Goal: Information Seeking & Learning: Learn about a topic

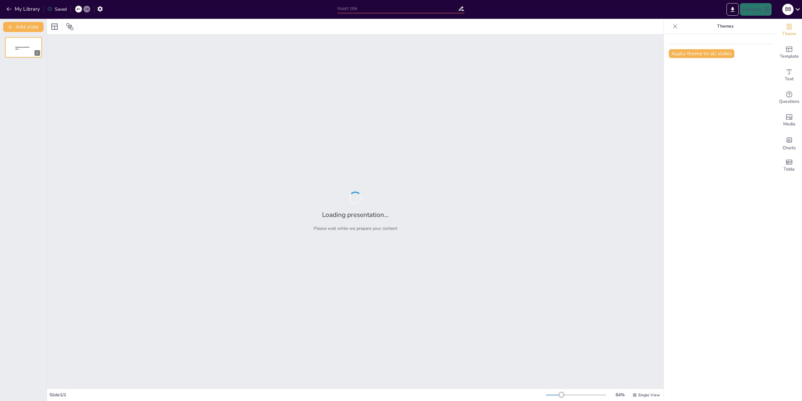
type input "Logical Operators and Boolean Variables: Foundations of Java Logic"
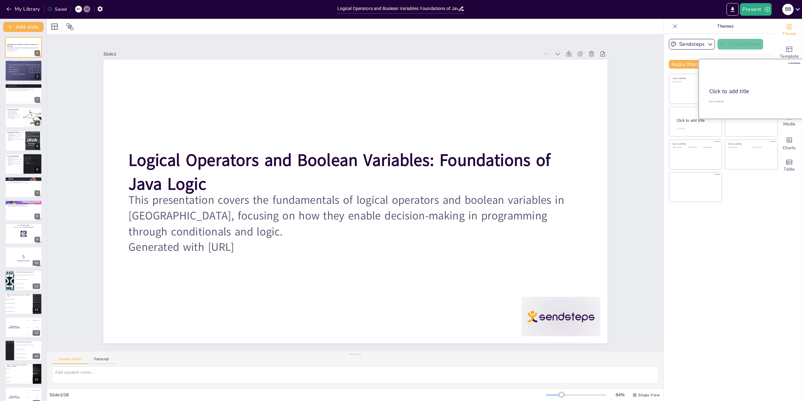
checkbox input "true"
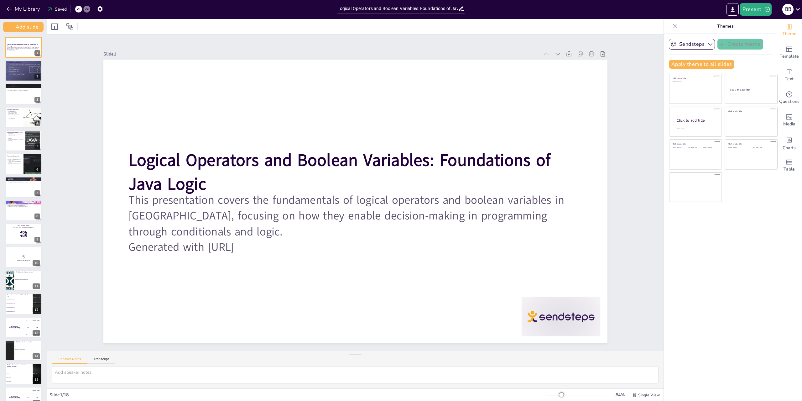
checkbox input "true"
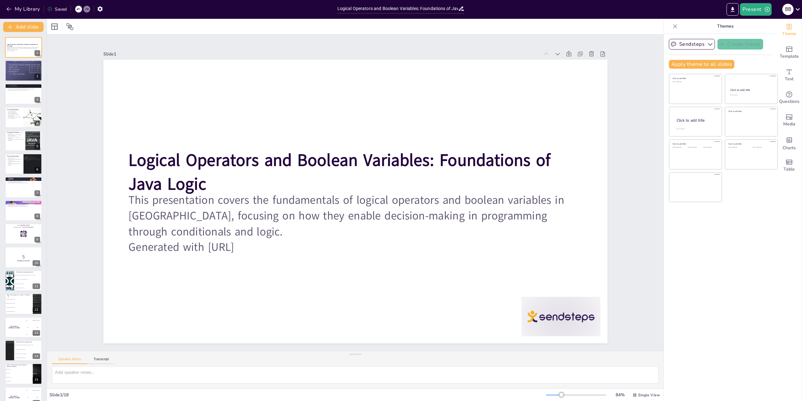
checkbox input "true"
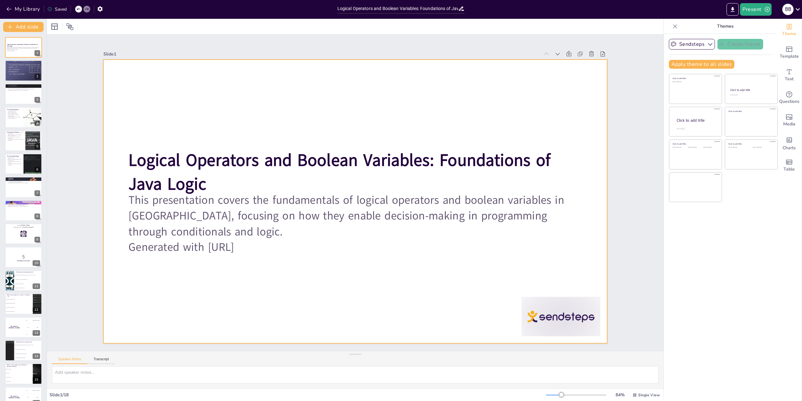
checkbox input "true"
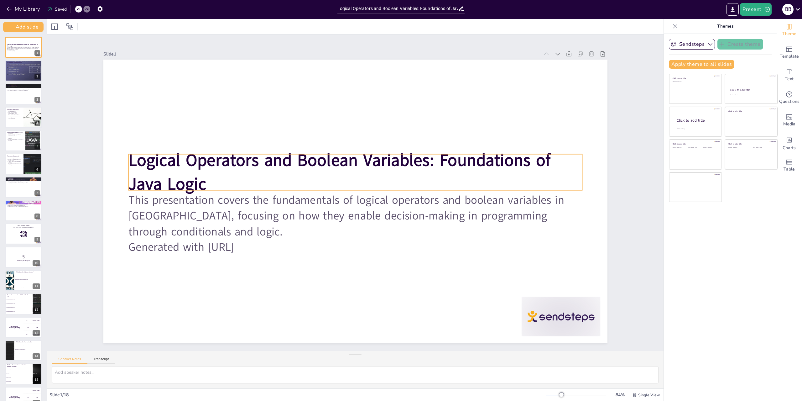
checkbox input "true"
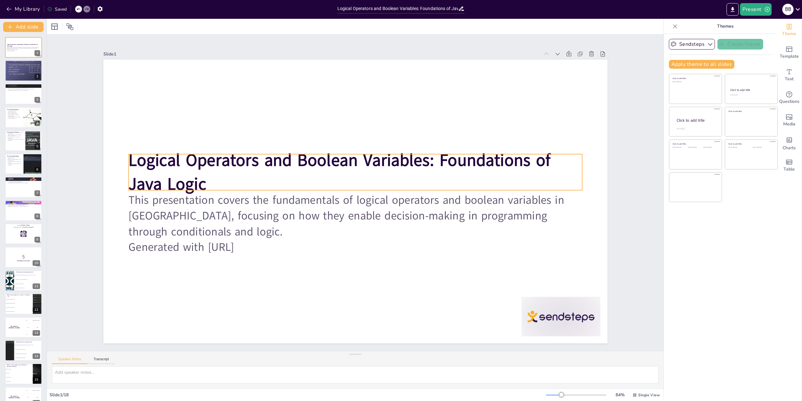
checkbox input "true"
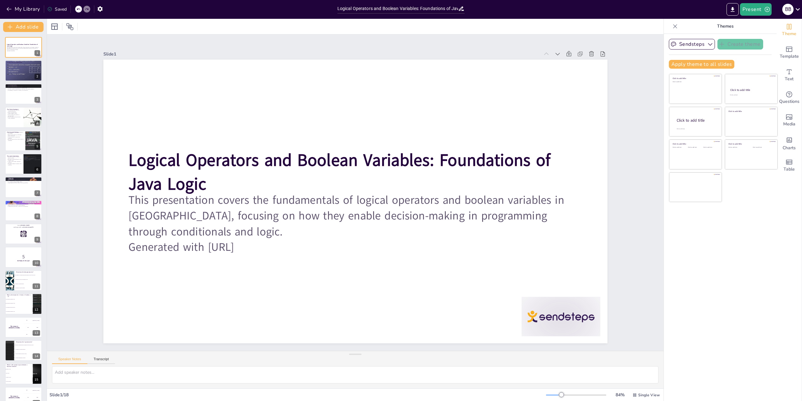
checkbox input "true"
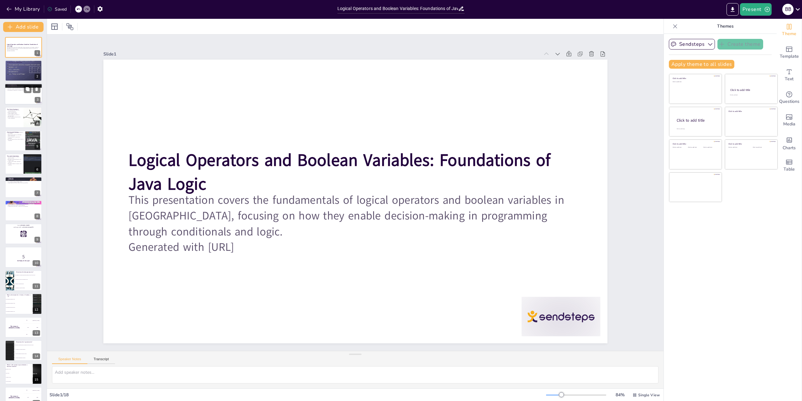
checkbox input "true"
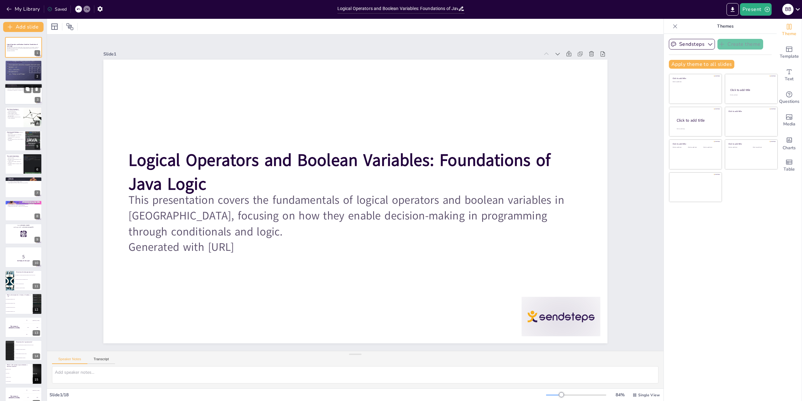
checkbox input "true"
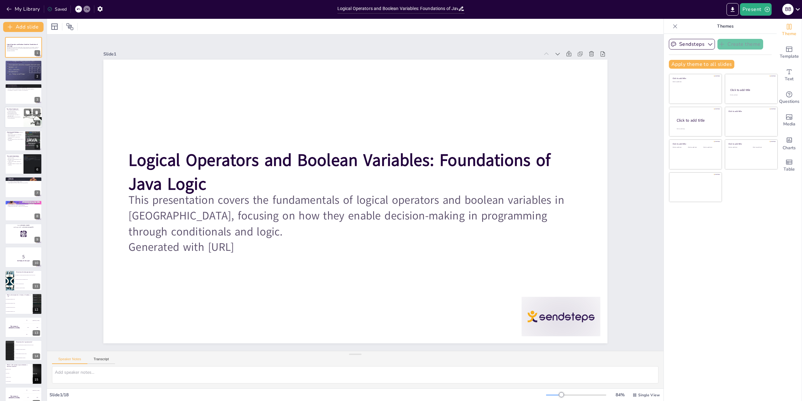
checkbox input "true"
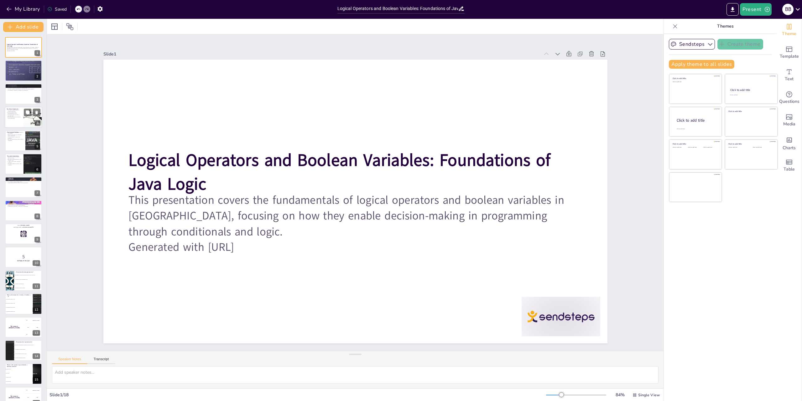
checkbox input "true"
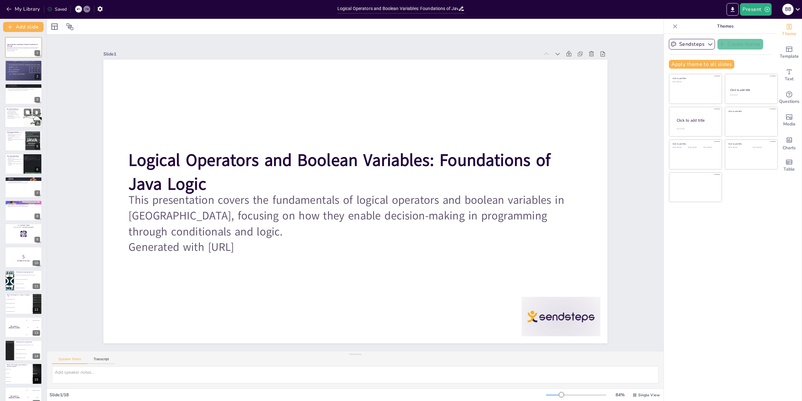
click at [22, 119] on div at bounding box center [24, 117] width 38 height 21
type textarea "The if-else statement is crucial for implementing conditional logic in Java. It…"
checkbox input "true"
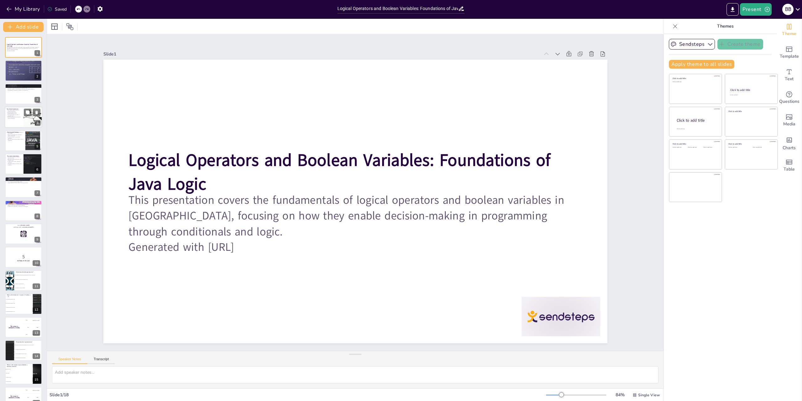
checkbox input "true"
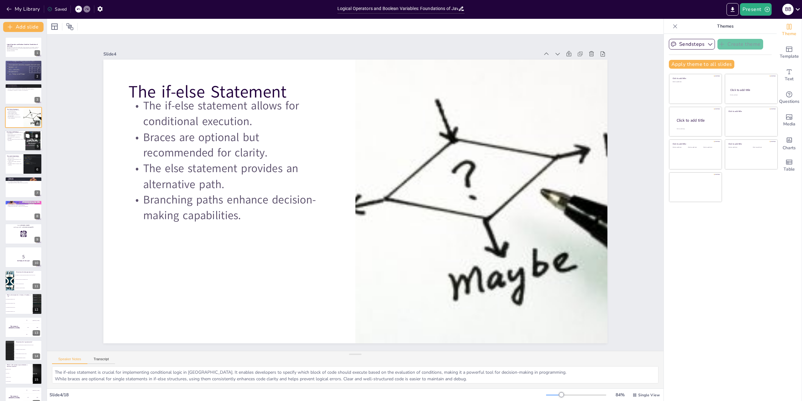
checkbox input "true"
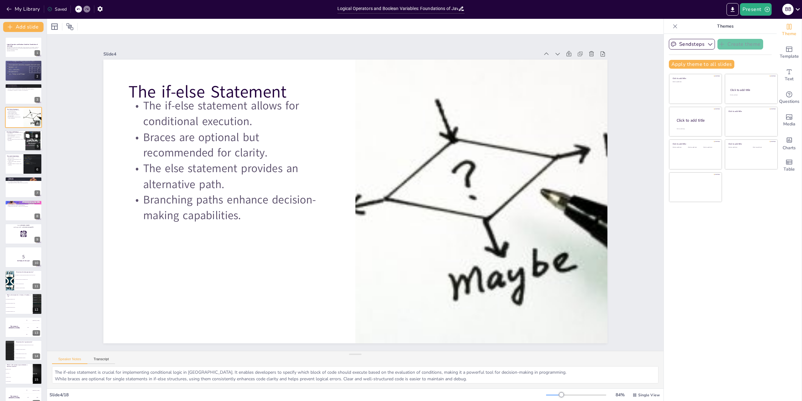
checkbox input "true"
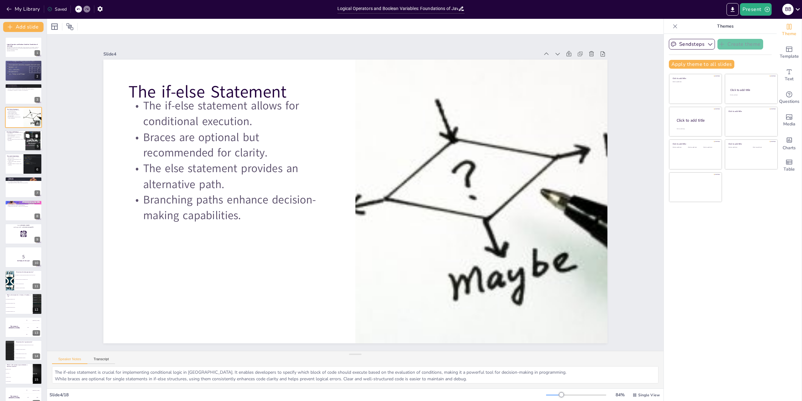
click at [21, 146] on div at bounding box center [24, 140] width 38 height 21
type textarea "Chaining enables developers to evaluate multiple conditions in a structured man…"
checkbox input "true"
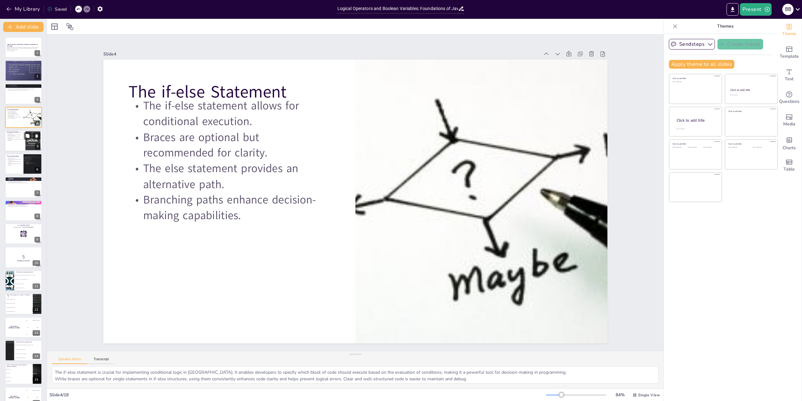
checkbox input "true"
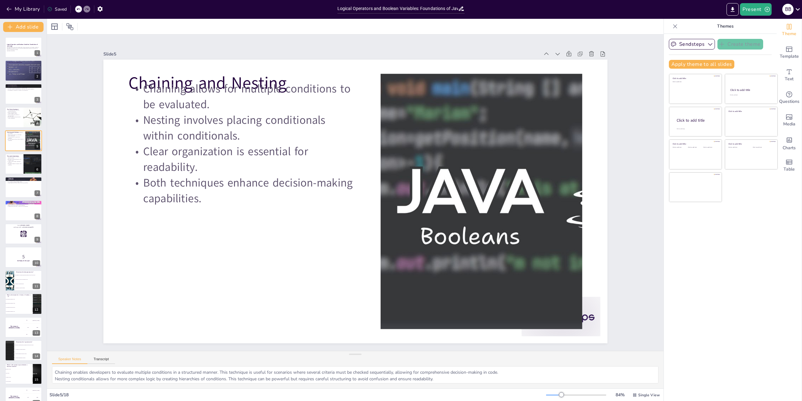
checkbox input "true"
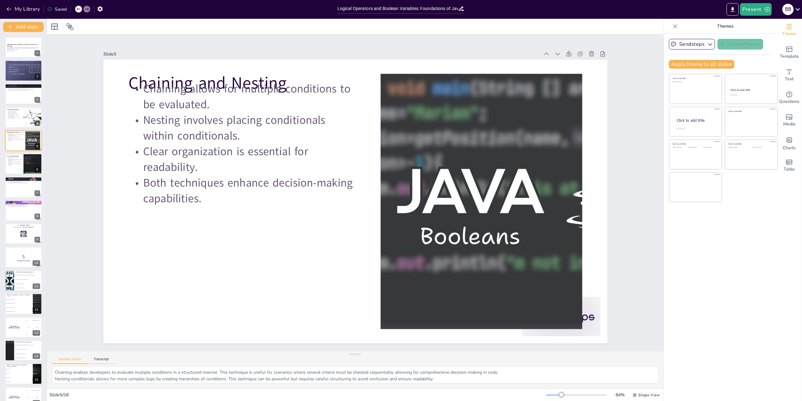
checkbox input "true"
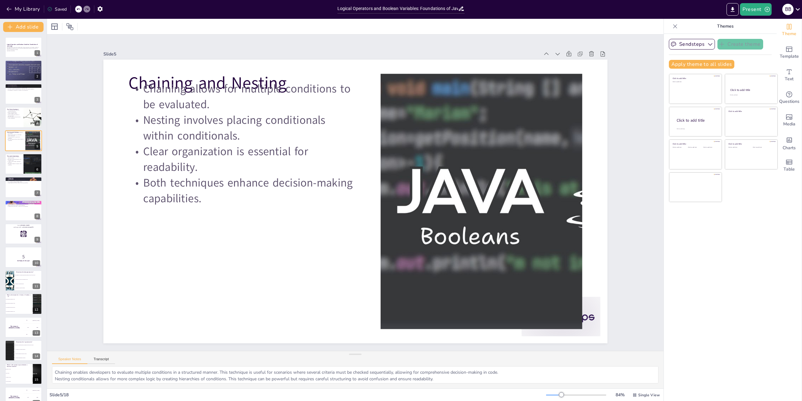
checkbox input "true"
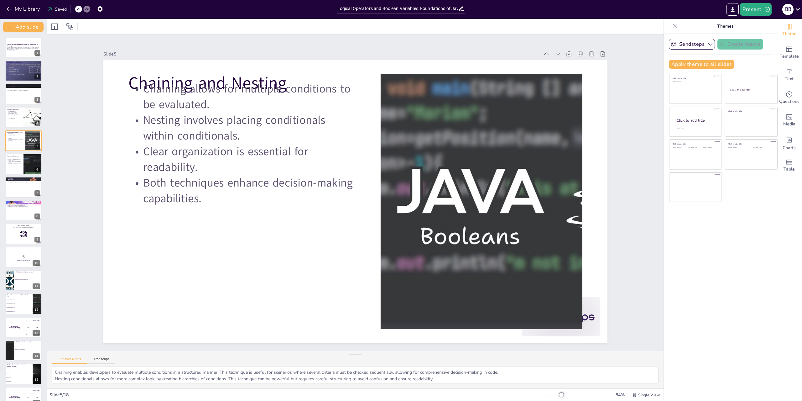
click at [23, 176] on div "Logical Operators and Boolean Variables: Foundations of Java Logic This present…" at bounding box center [23, 245] width 47 height 417
checkbox input "true"
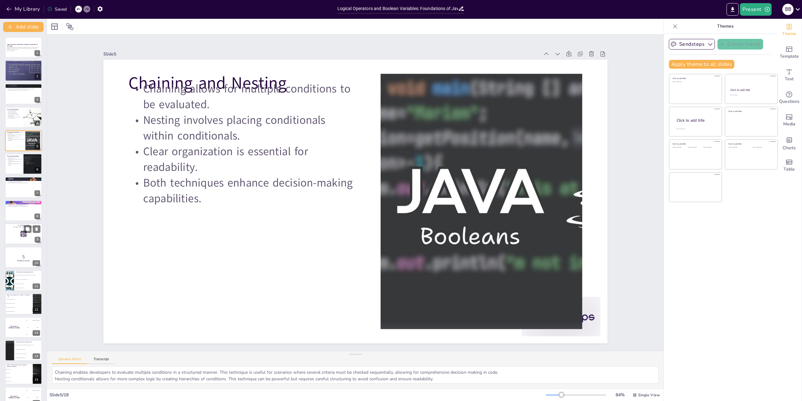
checkbox input "true"
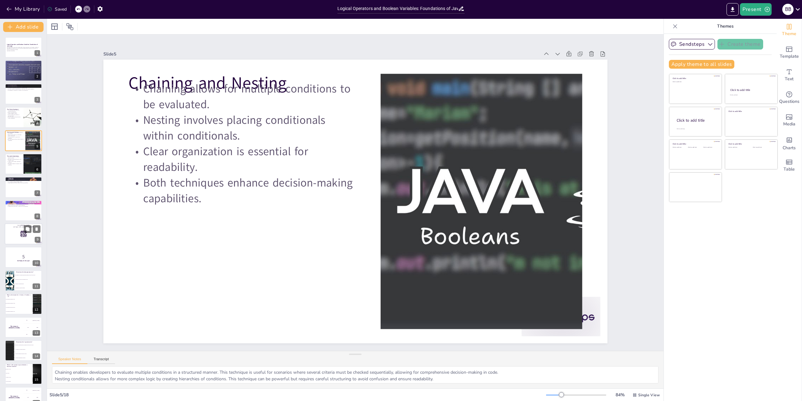
checkbox input "true"
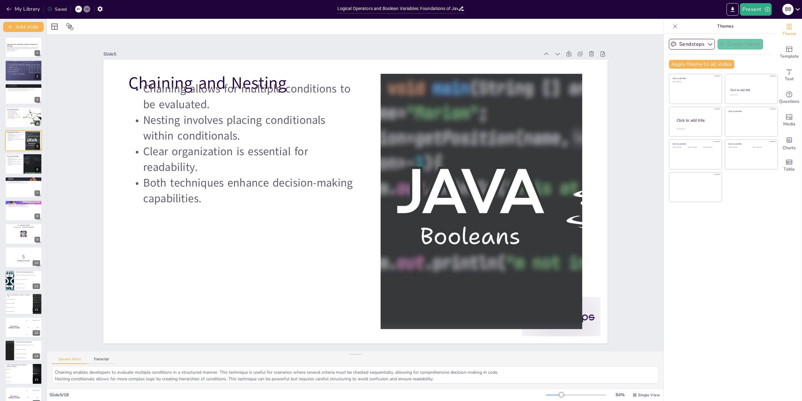
checkbox input "true"
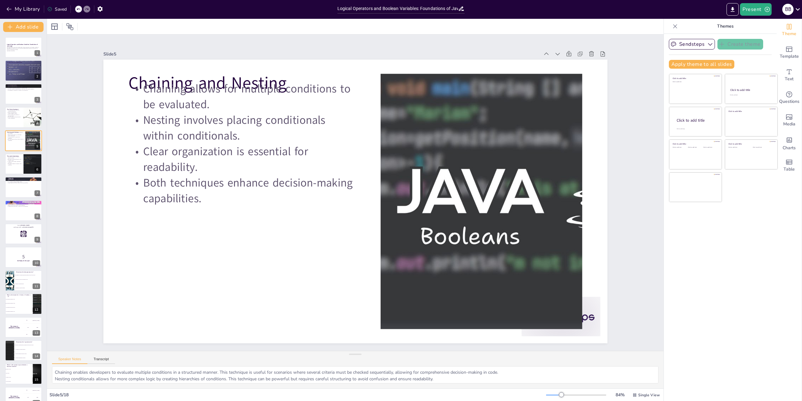
checkbox input "true"
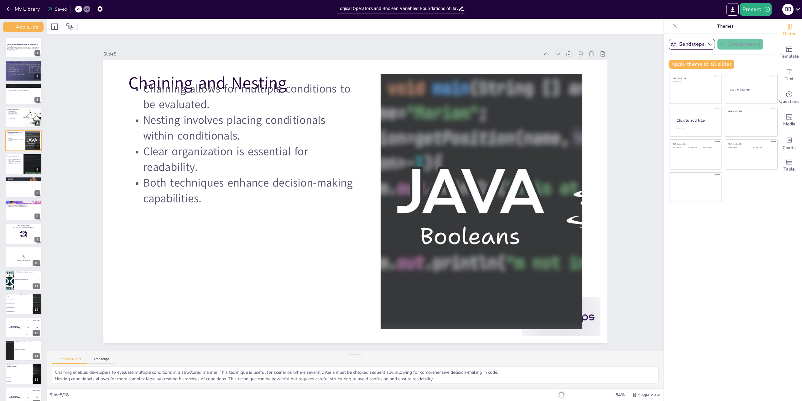
checkbox input "true"
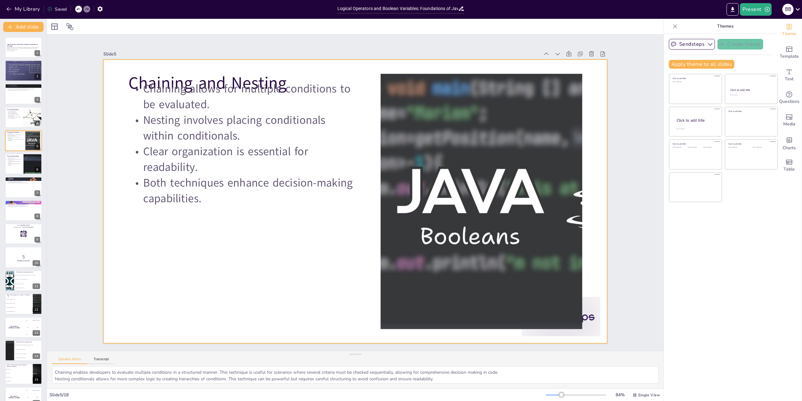
checkbox input "true"
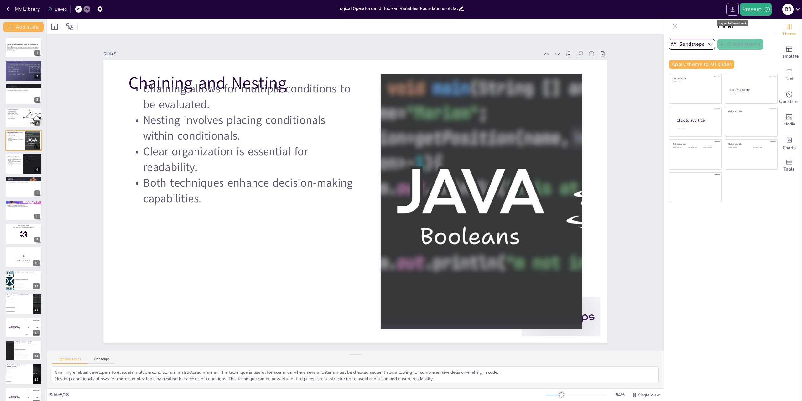
click at [734, 9] on icon "Export to PowerPoint" at bounding box center [733, 9] width 4 height 5
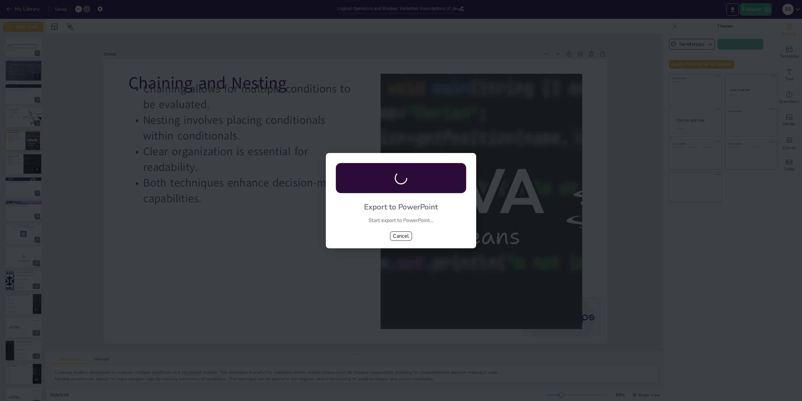
checkbox input "true"
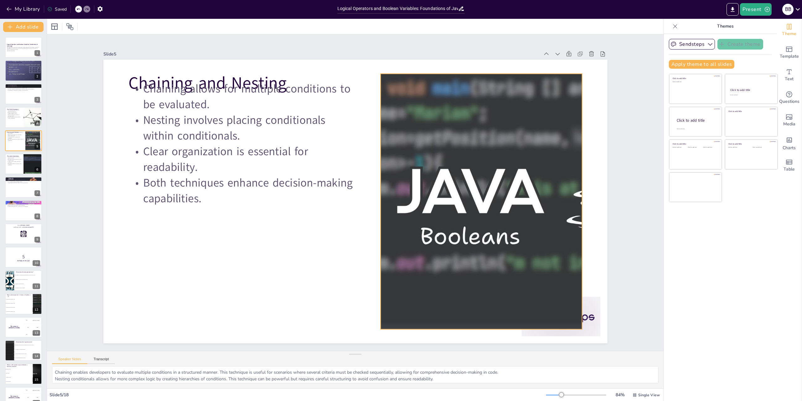
checkbox input "true"
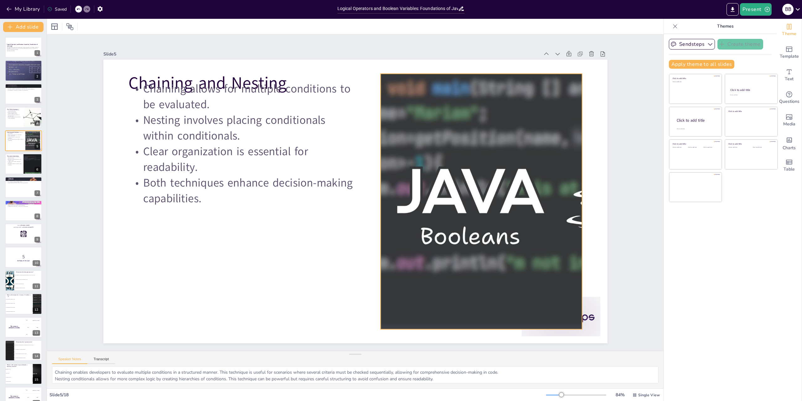
checkbox input "true"
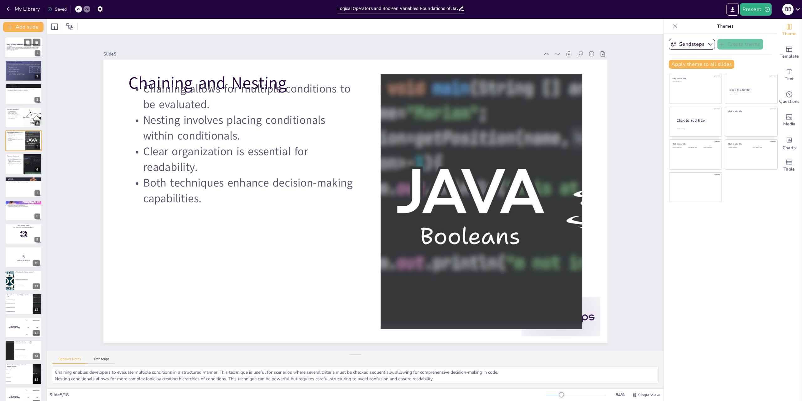
checkbox input "true"
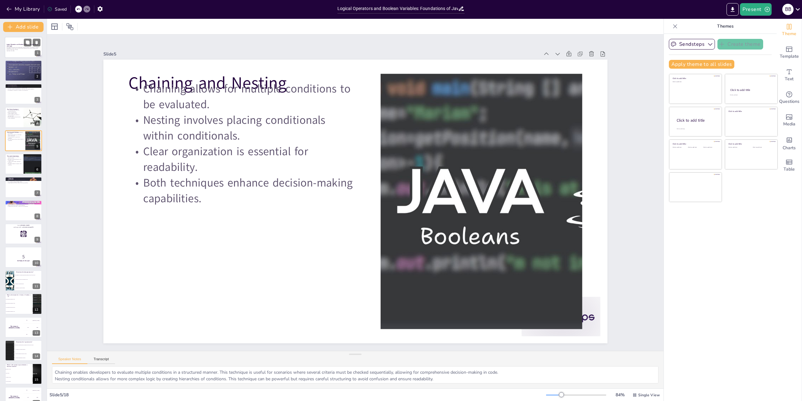
checkbox input "true"
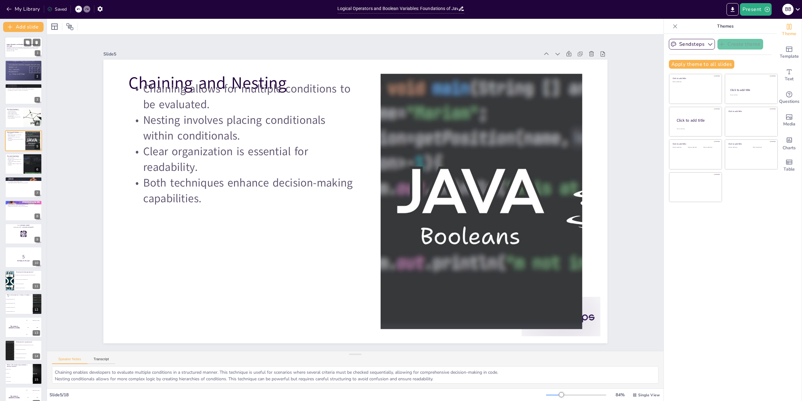
checkbox input "true"
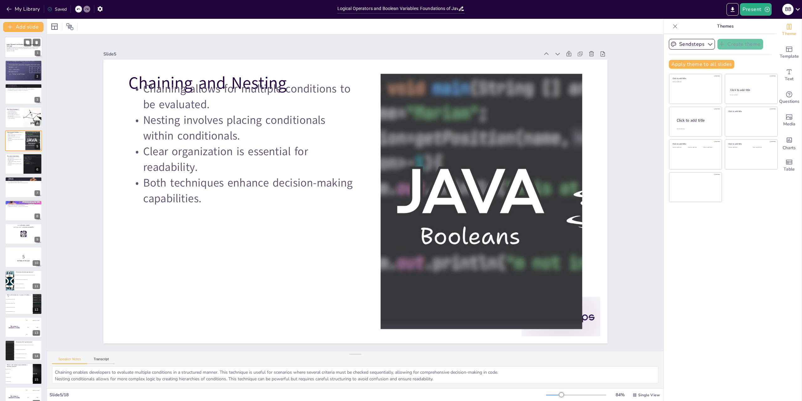
click at [20, 47] on p "This presentation covers the fundamentals of logical operators and boolean vari…" at bounding box center [24, 48] width 34 height 3
checkbox input "true"
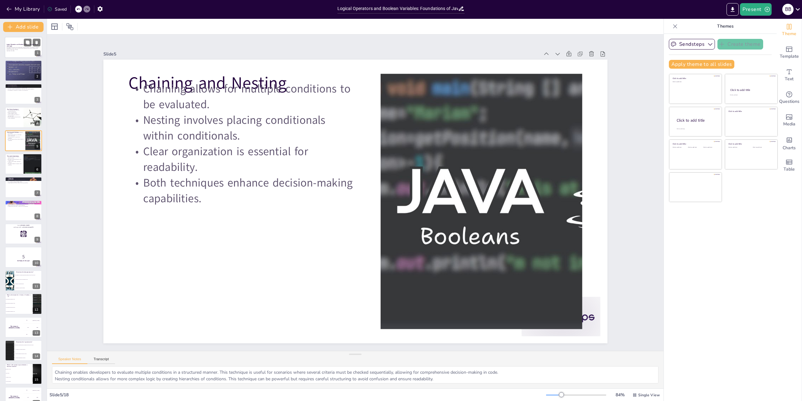
checkbox input "true"
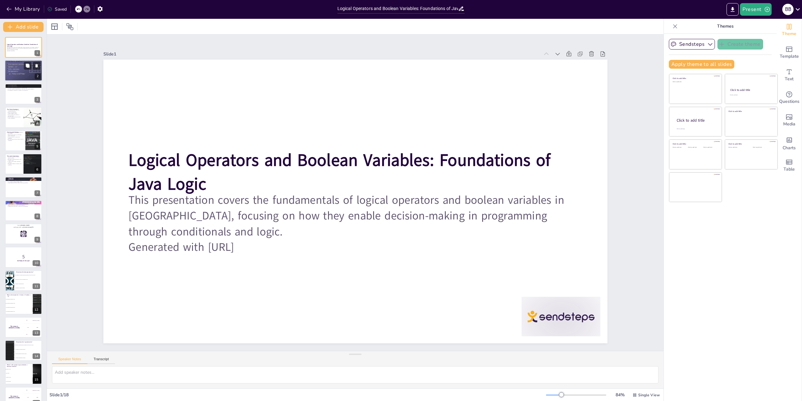
checkbox input "true"
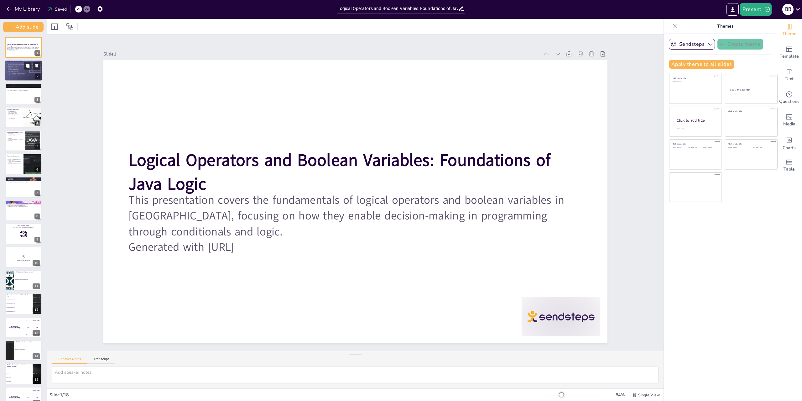
checkbox input "true"
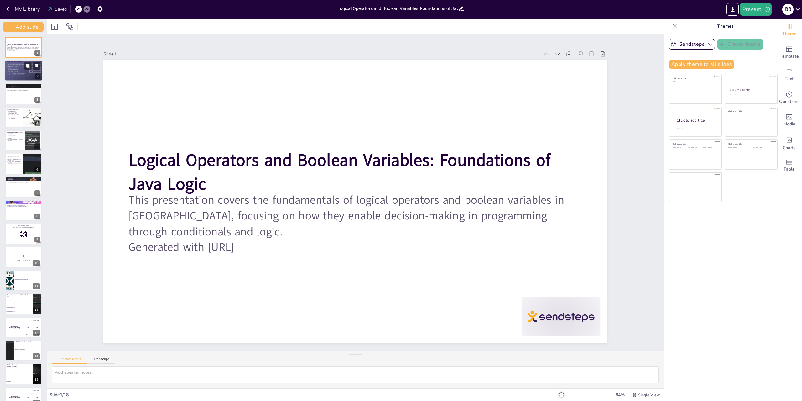
checkbox input "true"
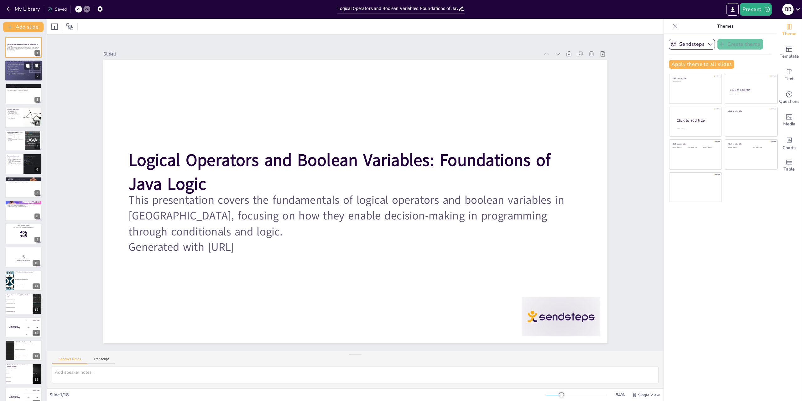
click at [22, 61] on p "Introduction to Conditionals" at bounding box center [24, 62] width 34 height 2
type textarea "Conditionals allow programs to adapt their behavior based on user inputs or oth…"
checkbox input "true"
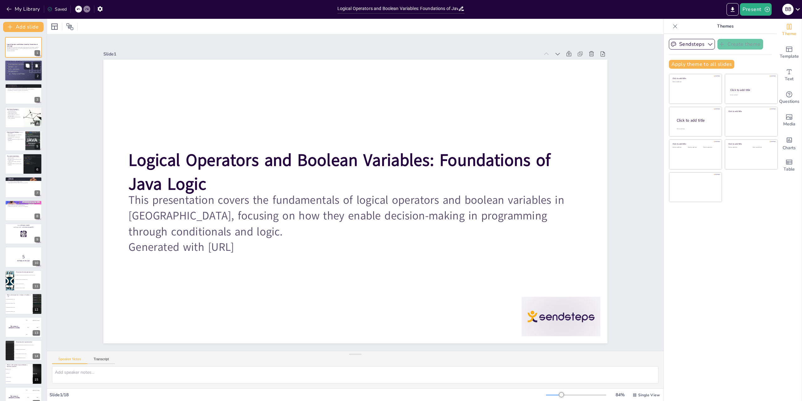
checkbox input "true"
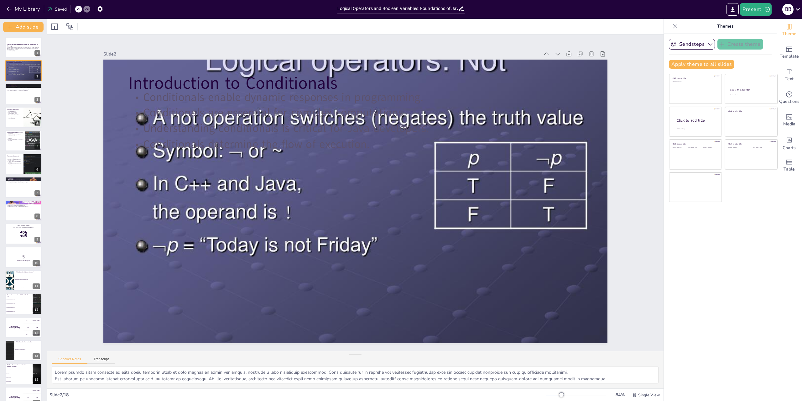
checkbox input "true"
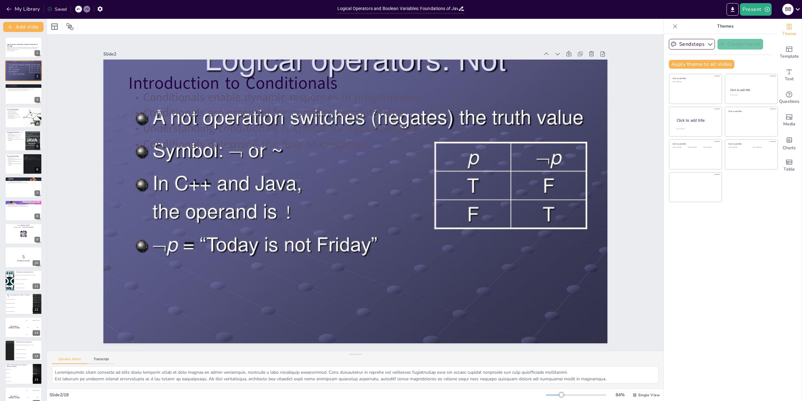
checkbox input "true"
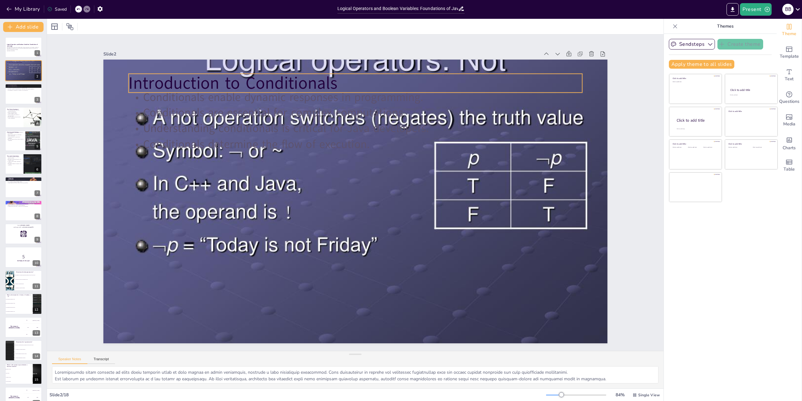
checkbox input "true"
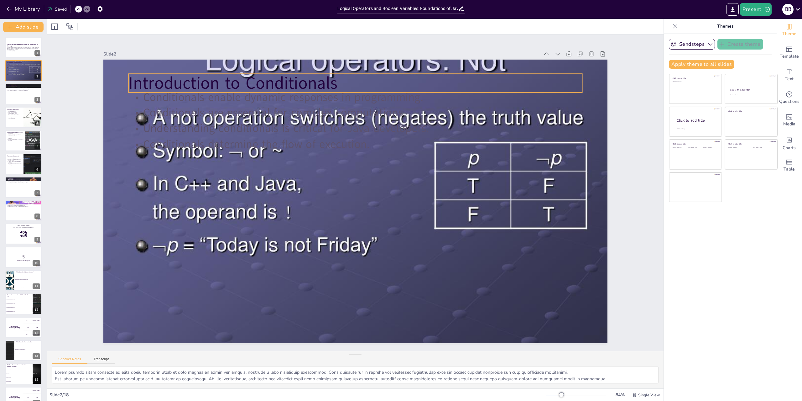
checkbox input "true"
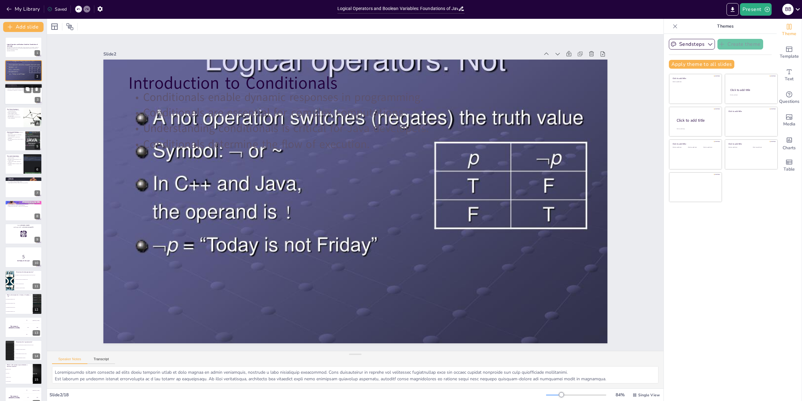
click at [22, 101] on div at bounding box center [24, 93] width 38 height 21
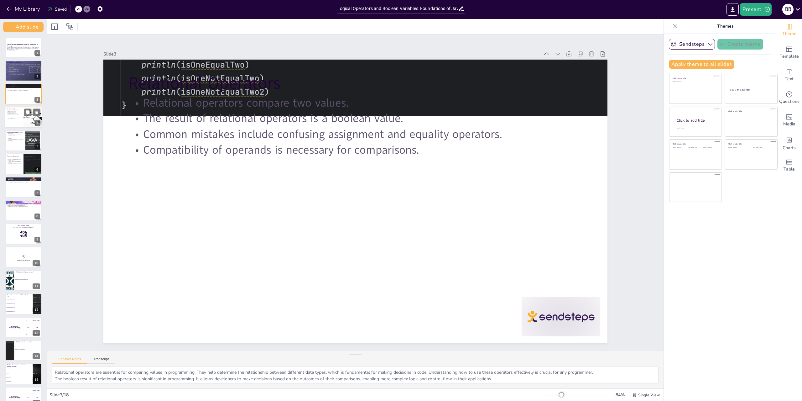
click at [17, 115] on p "The else statement provides an alternative path." at bounding box center [14, 115] width 15 height 2
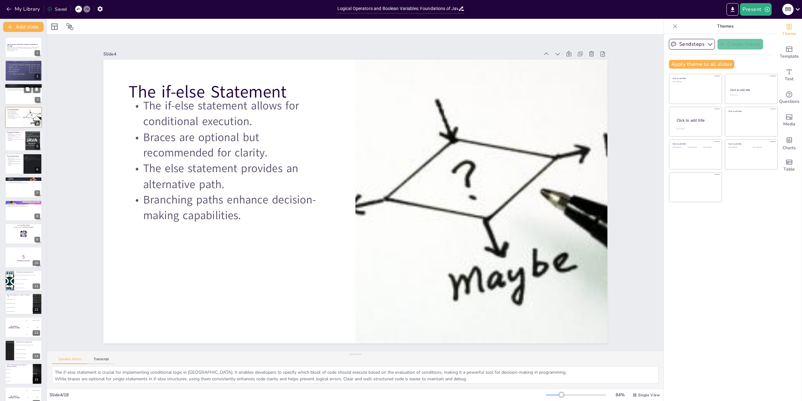
click at [14, 95] on div at bounding box center [24, 93] width 38 height 21
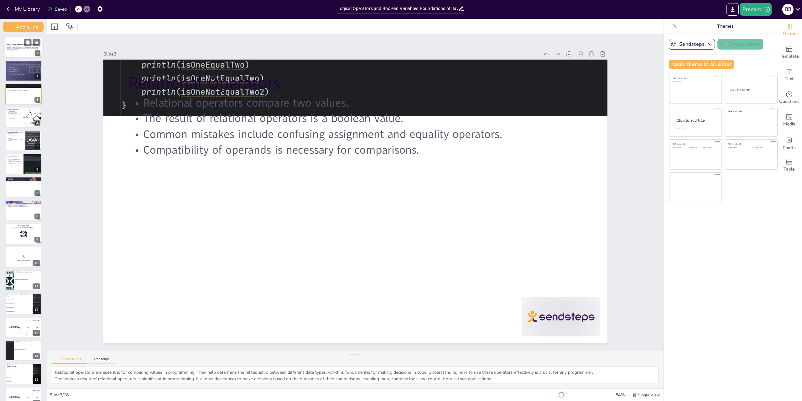
click at [23, 51] on p "Generated with [URL]" at bounding box center [24, 50] width 34 height 1
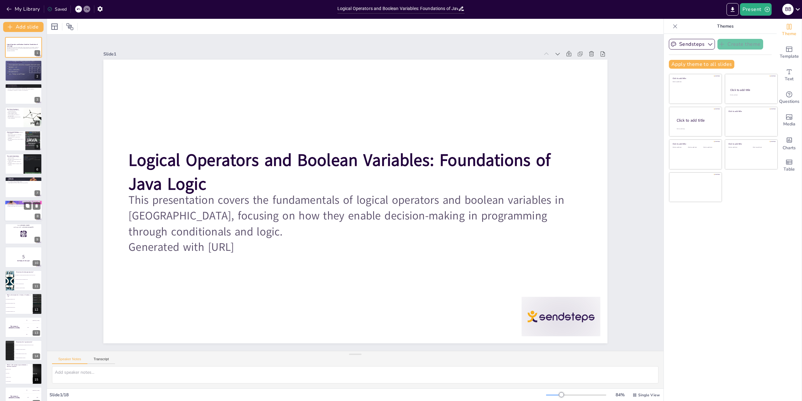
click at [12, 215] on div at bounding box center [24, 210] width 38 height 21
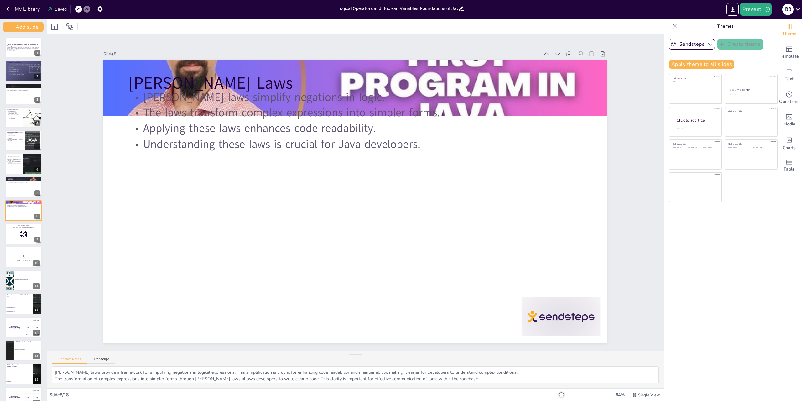
click at [753, 264] on div "Sendsteps Create theme Apply theme to all slides Click to add title Click to ad…" at bounding box center [720, 217] width 113 height 367
click at [18, 44] on strong "Logical Operators and Boolean Variables: Foundations of Java Logic" at bounding box center [23, 45] width 32 height 3
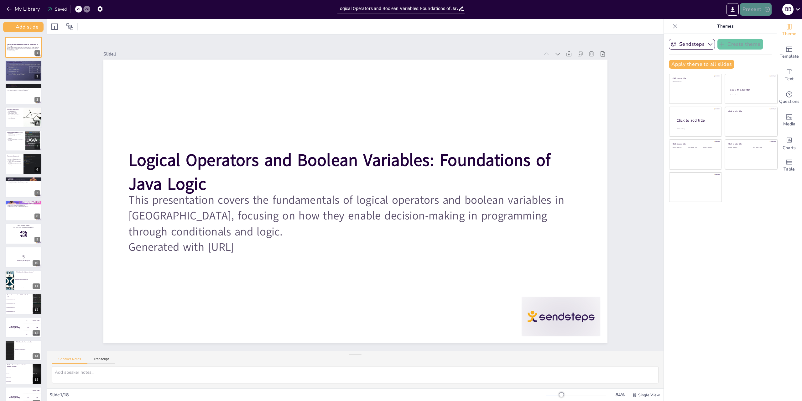
click at [766, 9] on icon "button" at bounding box center [767, 9] width 6 height 6
click at [754, 24] on li "Preview presentation" at bounding box center [765, 23] width 49 height 10
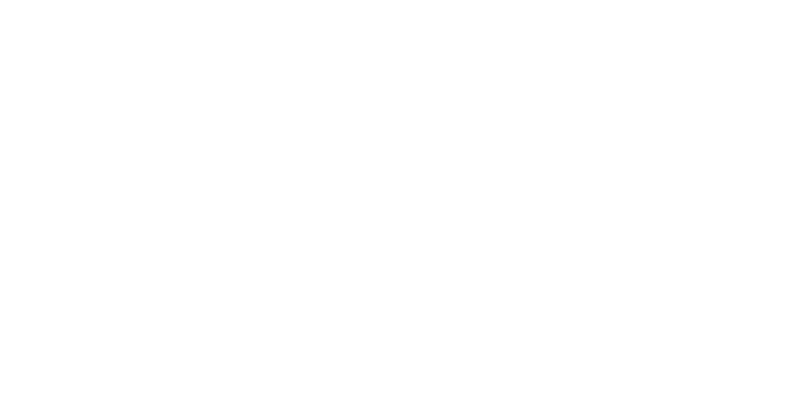
click at [468, 0] on html at bounding box center [401, 0] width 802 height 0
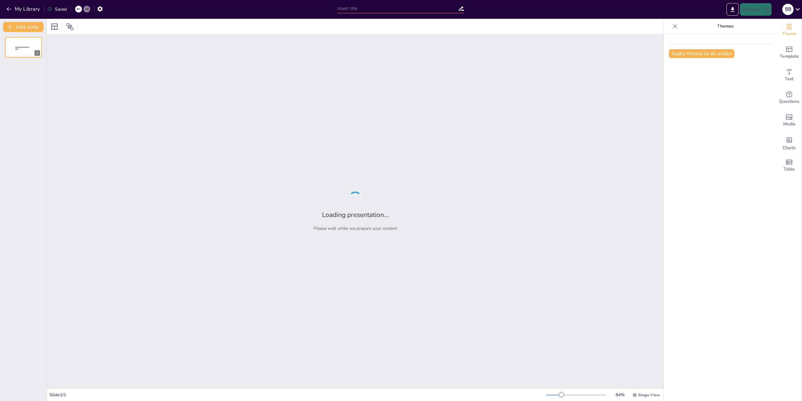
type input "Logical Operators and Boolean Variables: Foundations of Java Logic"
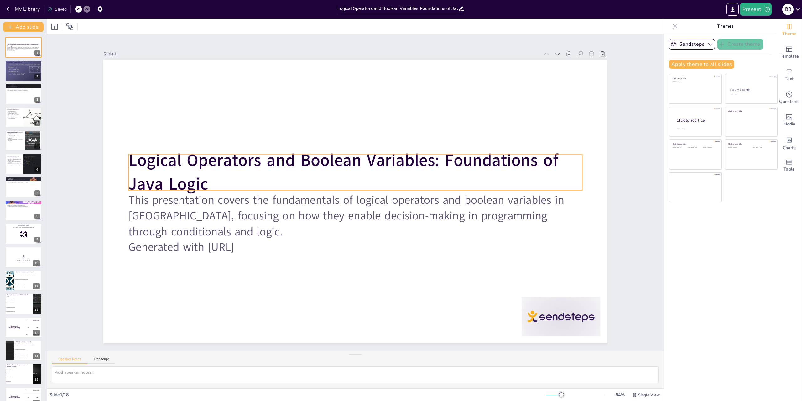
checkbox input "true"
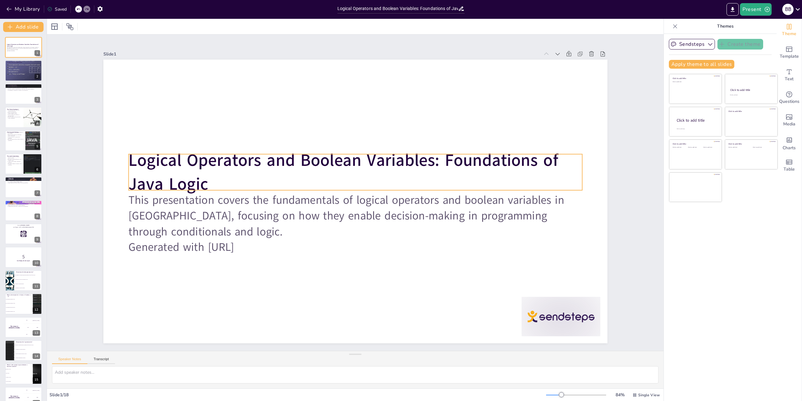
checkbox input "true"
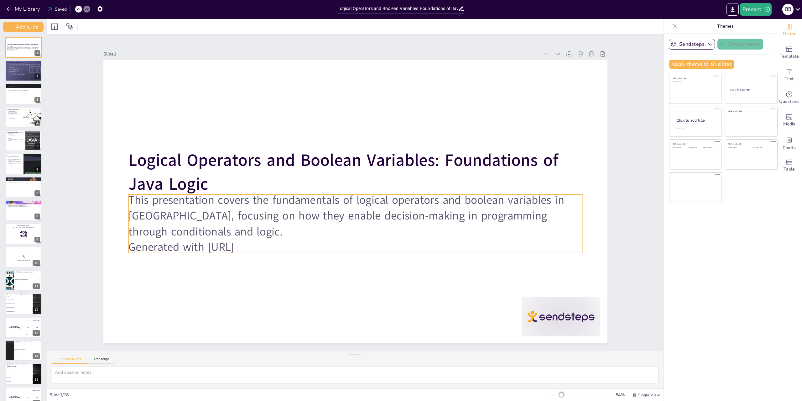
checkbox input "true"
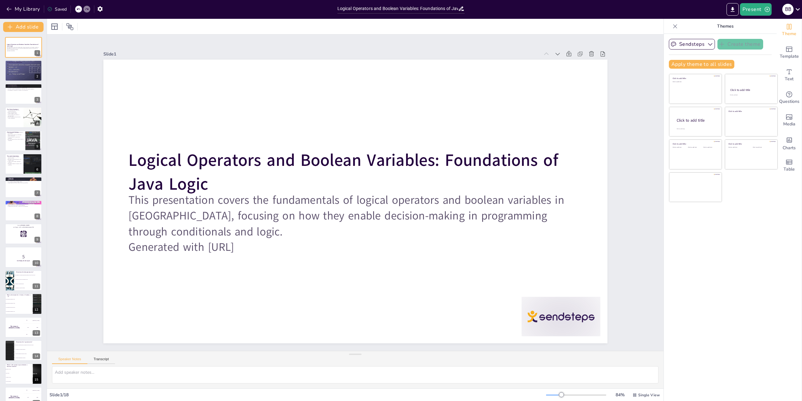
checkbox input "true"
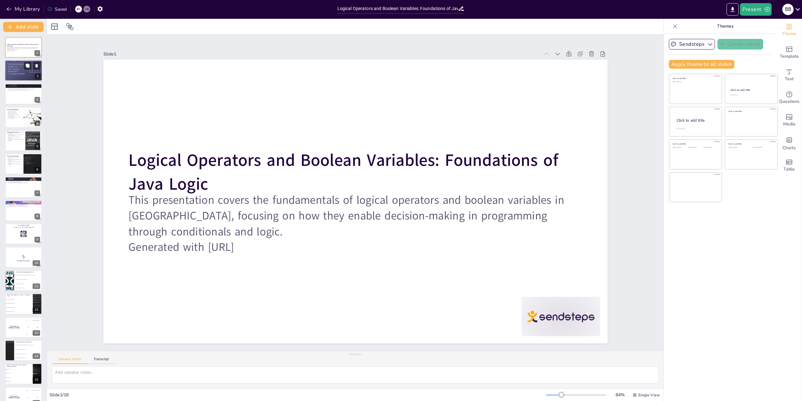
checkbox input "true"
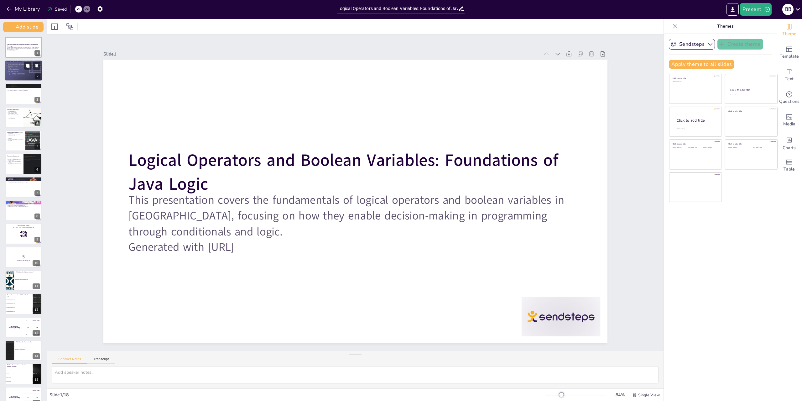
checkbox input "true"
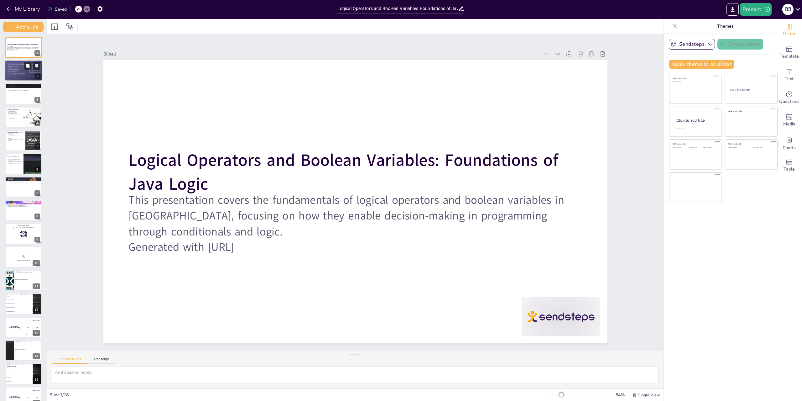
checkbox input "true"
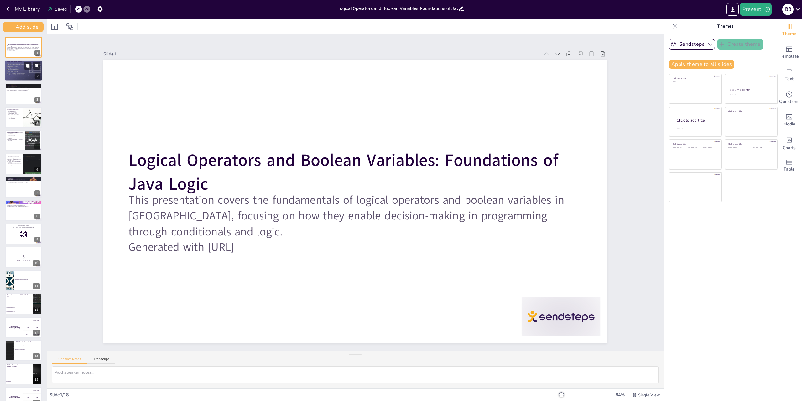
click at [17, 70] on div at bounding box center [24, 70] width 38 height 28
type textarea "Conditionals allow programs to adapt their behavior based on user inputs or oth…"
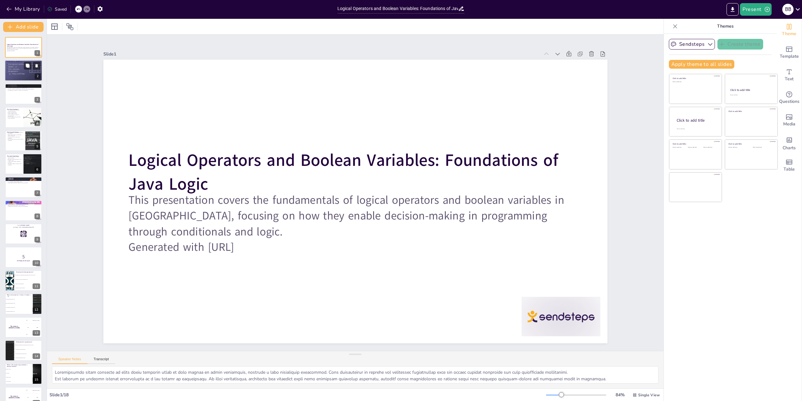
checkbox input "true"
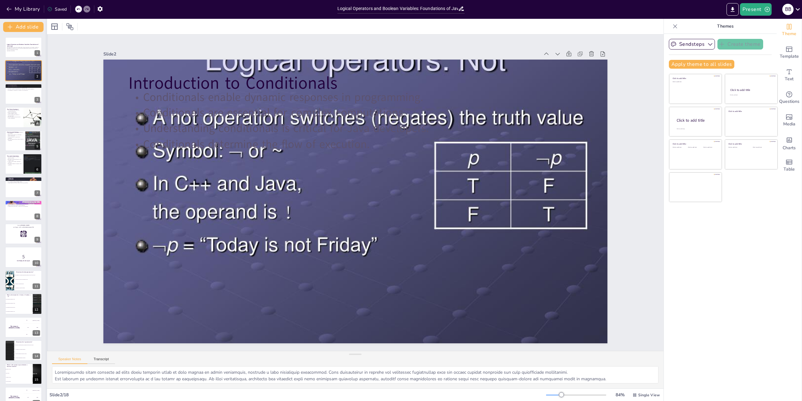
checkbox input "true"
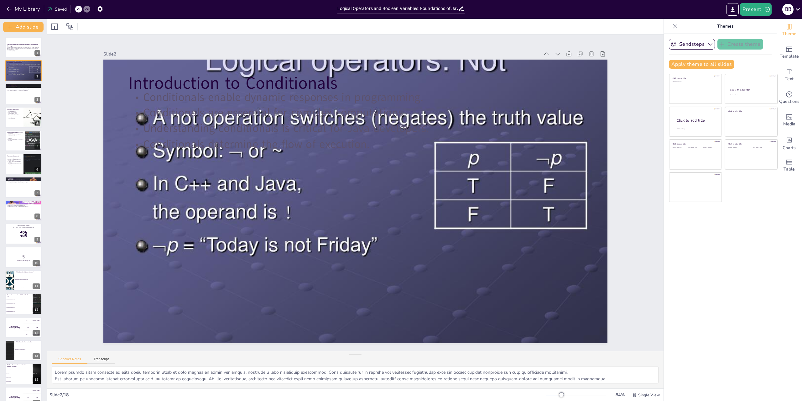
checkbox input "true"
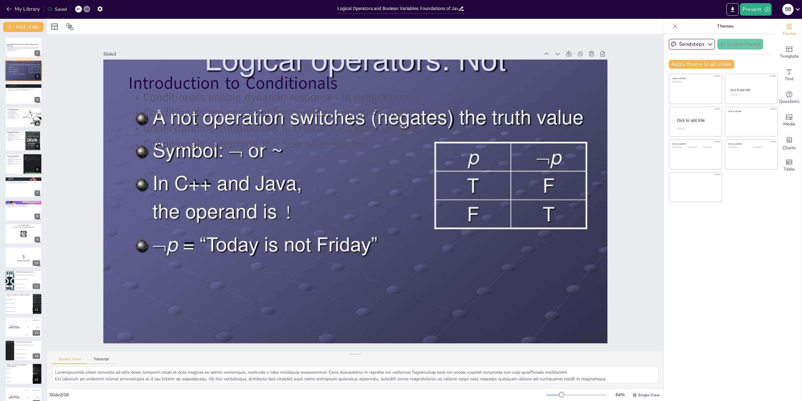
checkbox input "true"
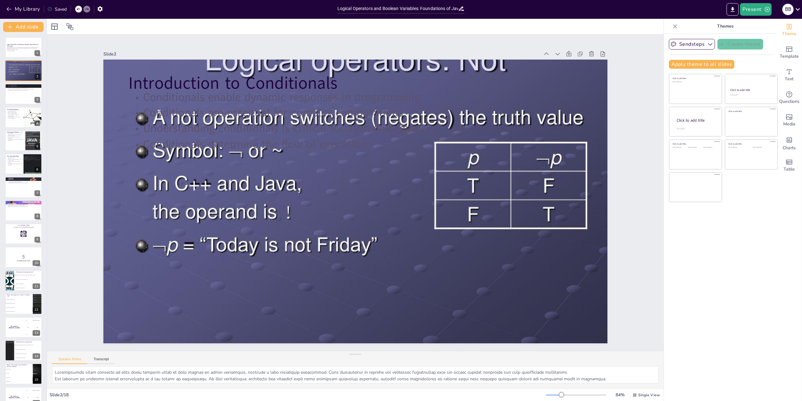
checkbox input "true"
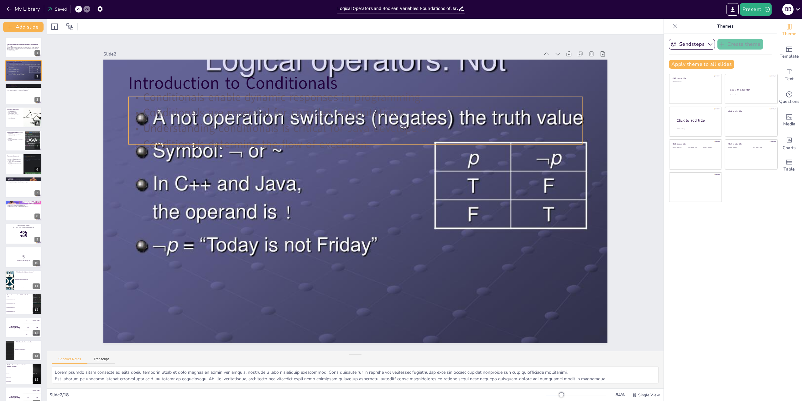
checkbox input "true"
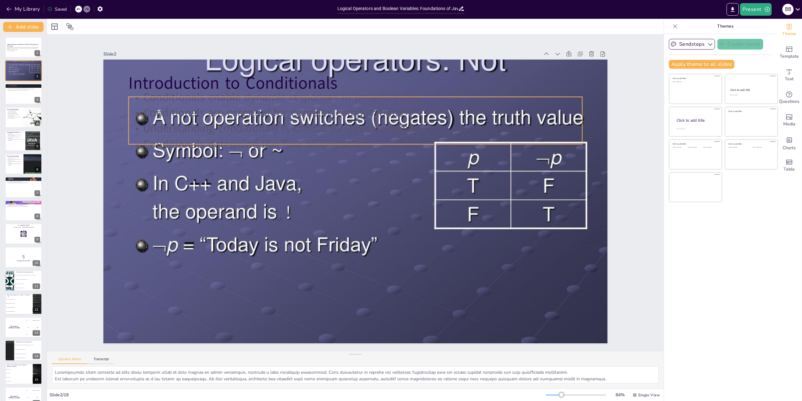
checkbox input "true"
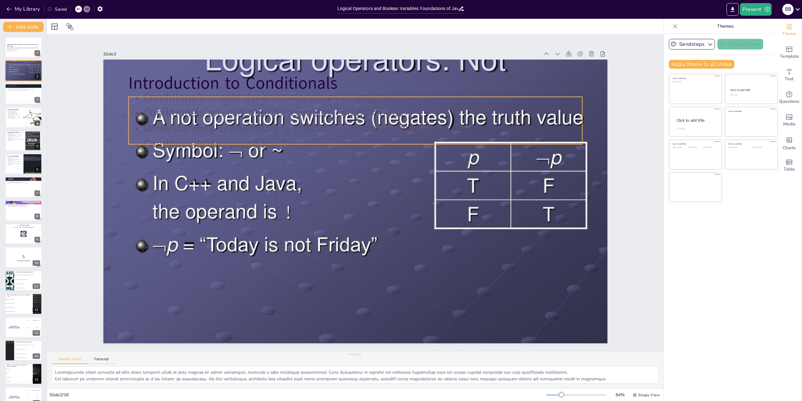
checkbox input "true"
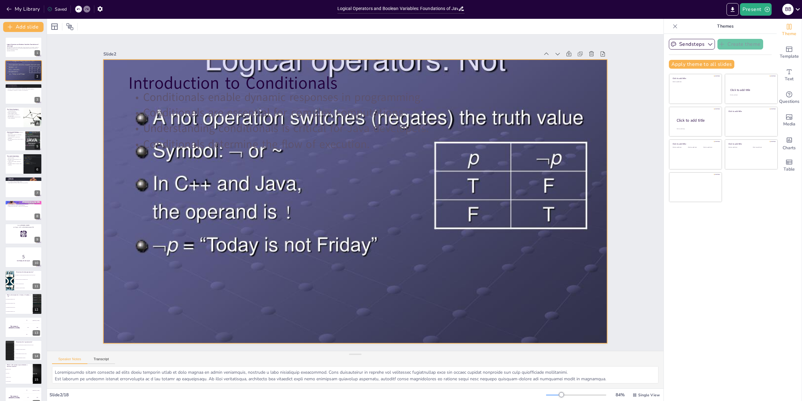
click at [241, 207] on div at bounding box center [355, 201] width 504 height 378
checkbox input "true"
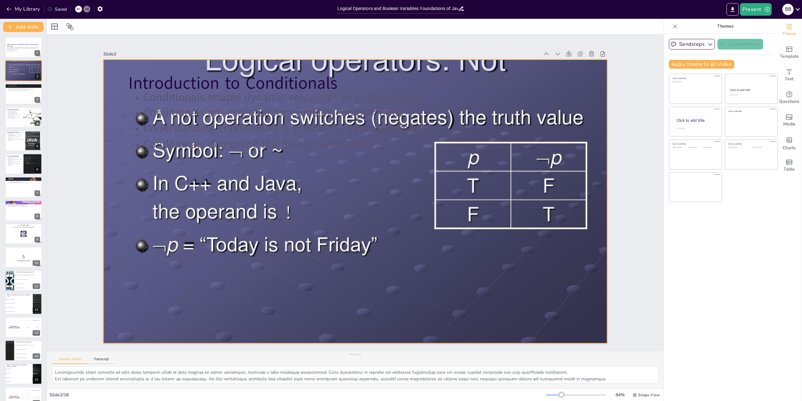
checkbox input "true"
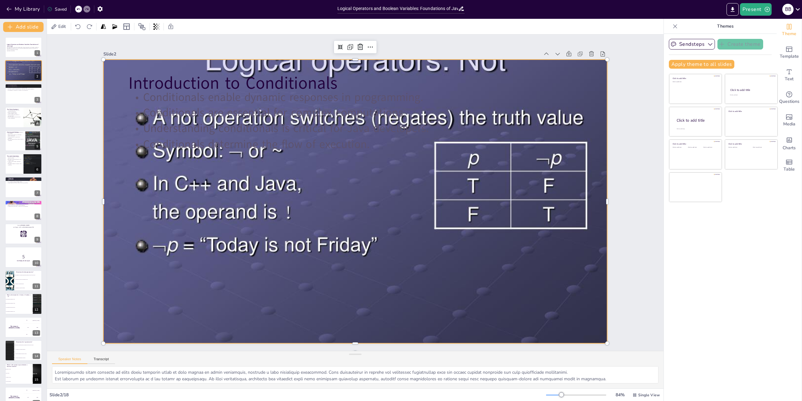
checkbox input "true"
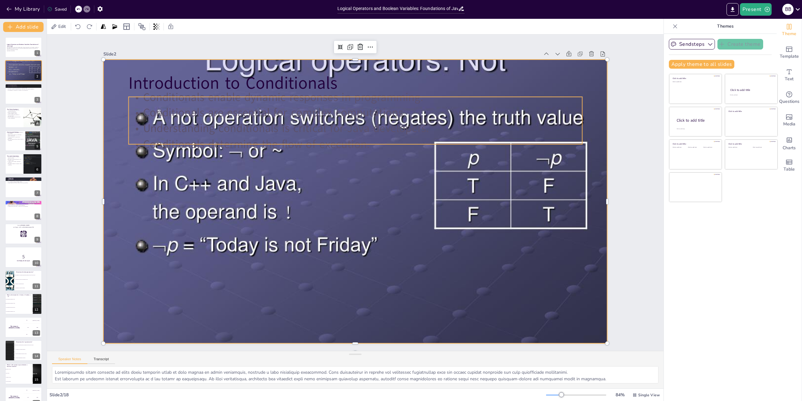
checkbox input "true"
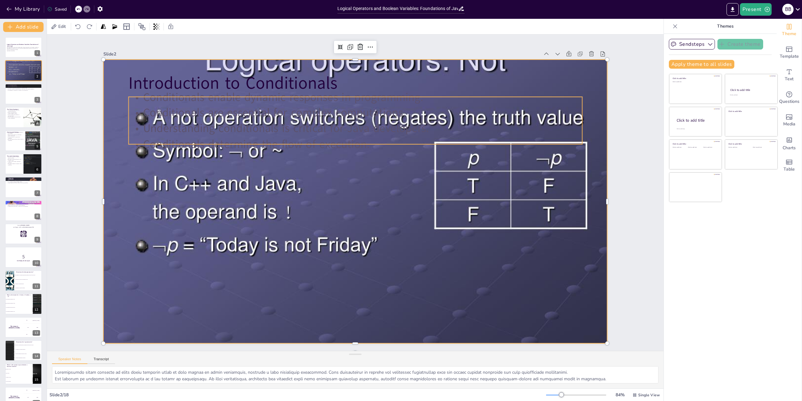
checkbox input "true"
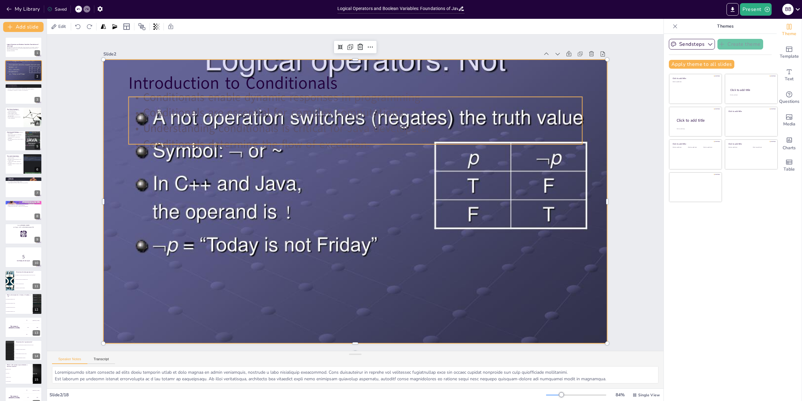
click at [288, 102] on p "Conditionals enable dynamic responses in programming." at bounding box center [355, 97] width 454 height 16
checkbox input "true"
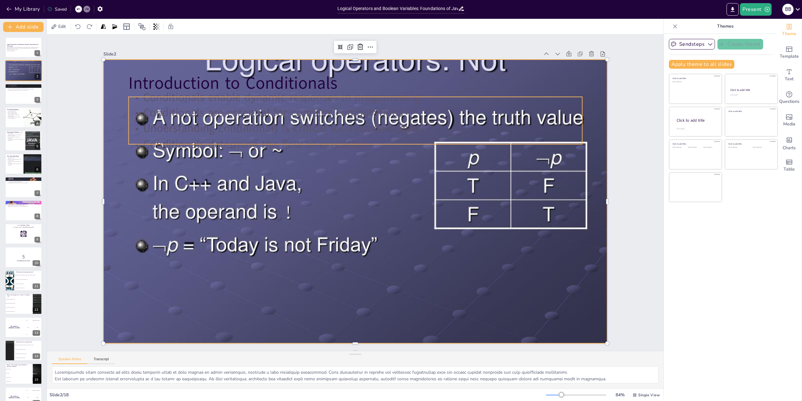
checkbox input "true"
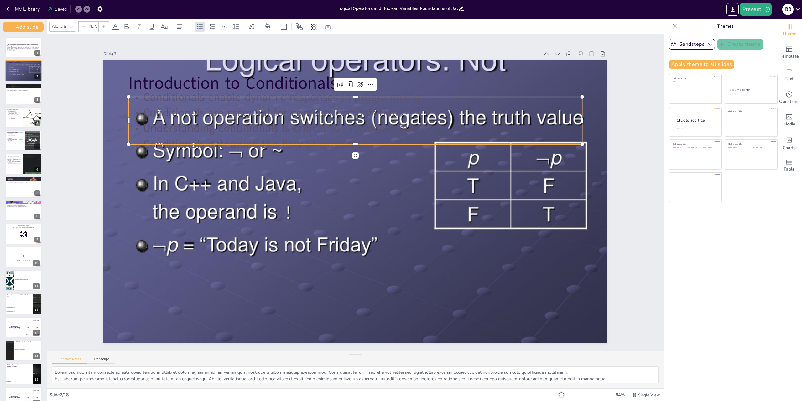
type input "32"
checkbox input "true"
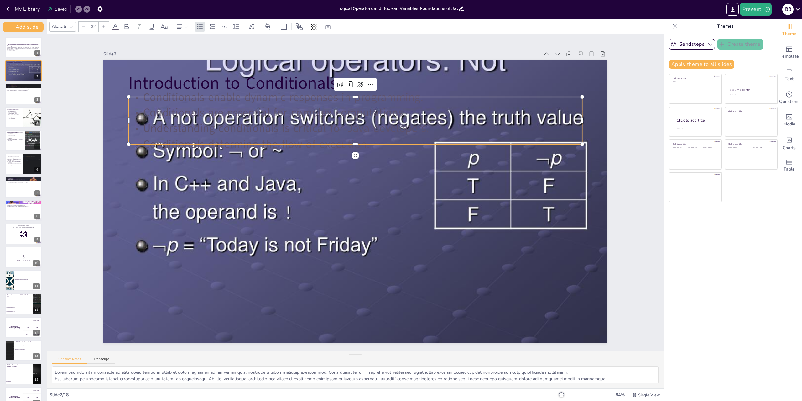
checkbox input "true"
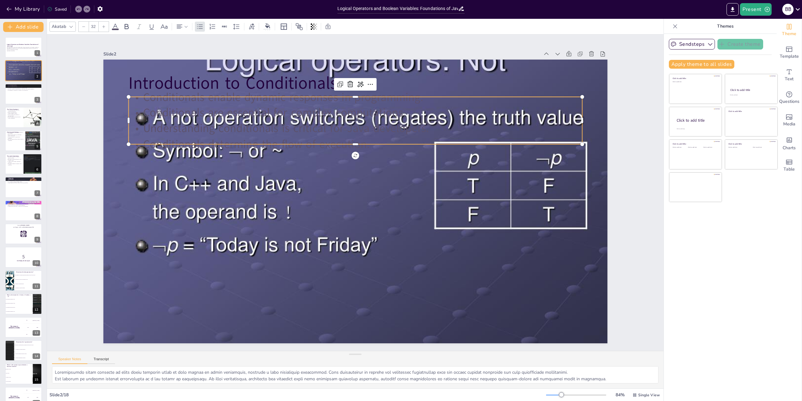
checkbox input "true"
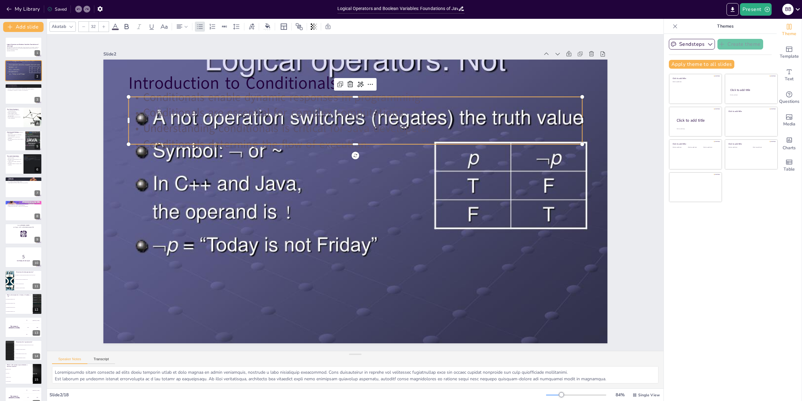
checkbox input "true"
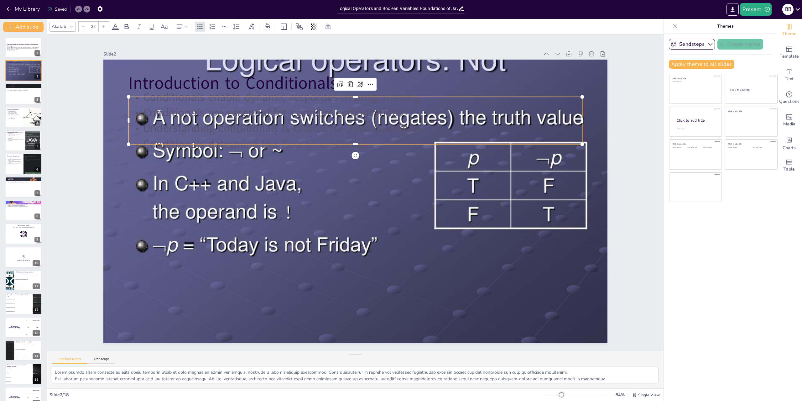
checkbox input "true"
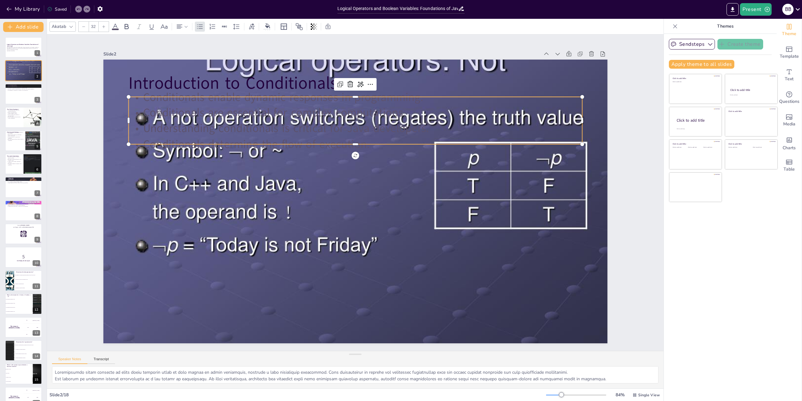
checkbox input "true"
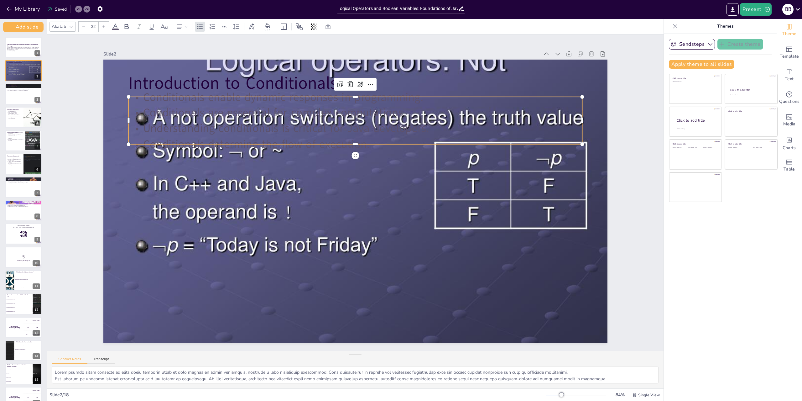
checkbox input "true"
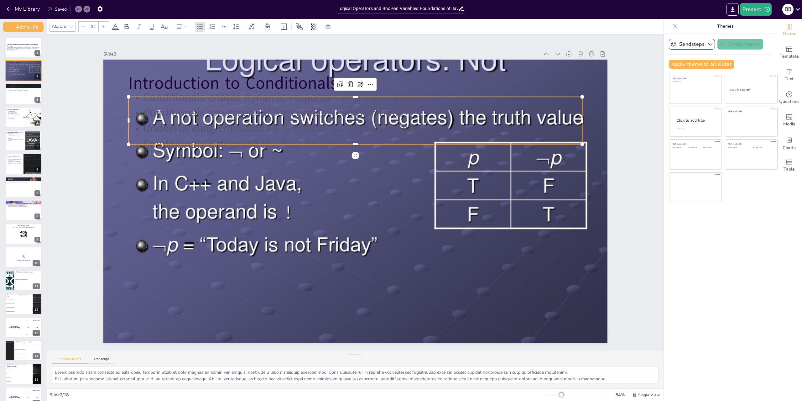
checkbox input "true"
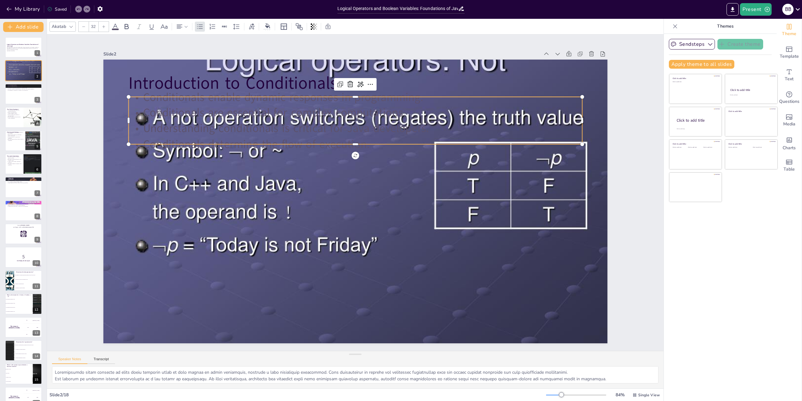
checkbox input "true"
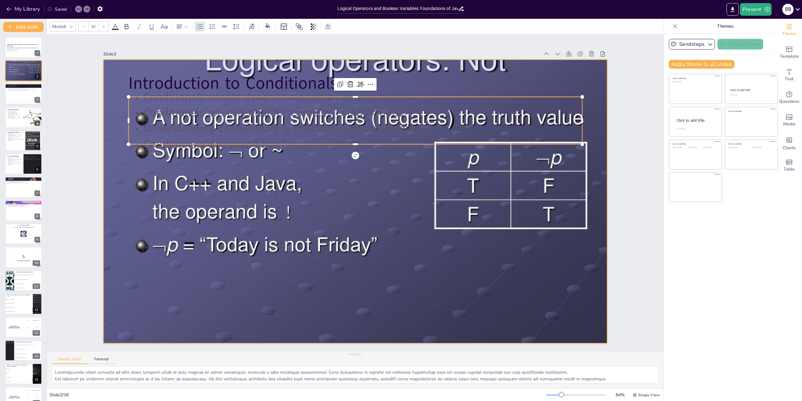
checkbox input "true"
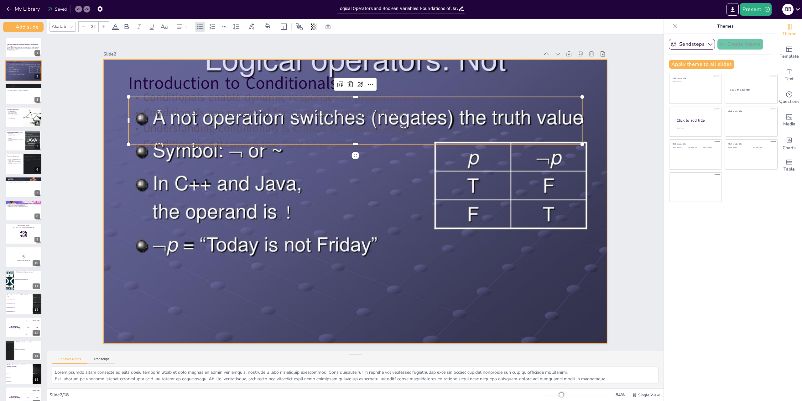
checkbox input "true"
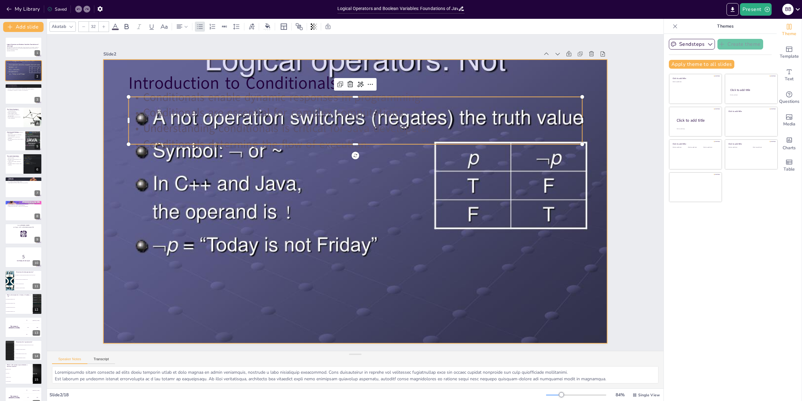
checkbox input "true"
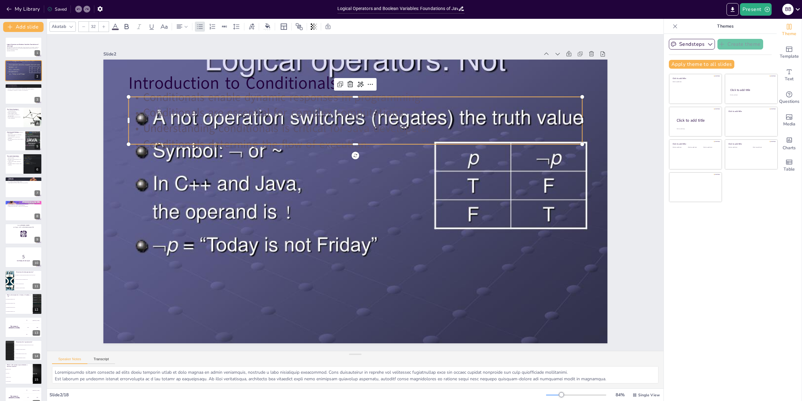
checkbox input "true"
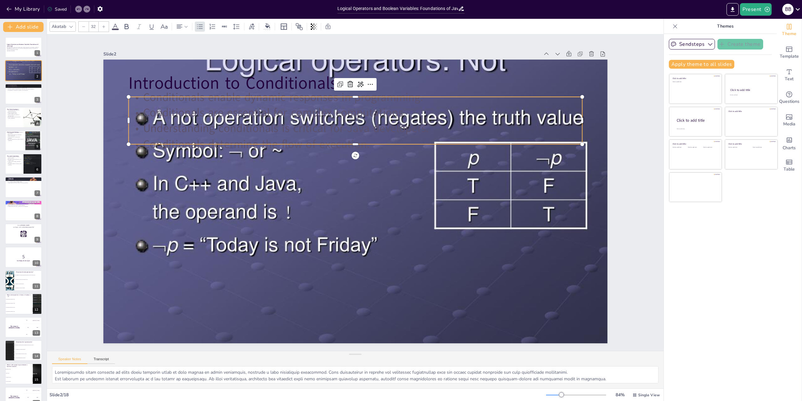
checkbox input "true"
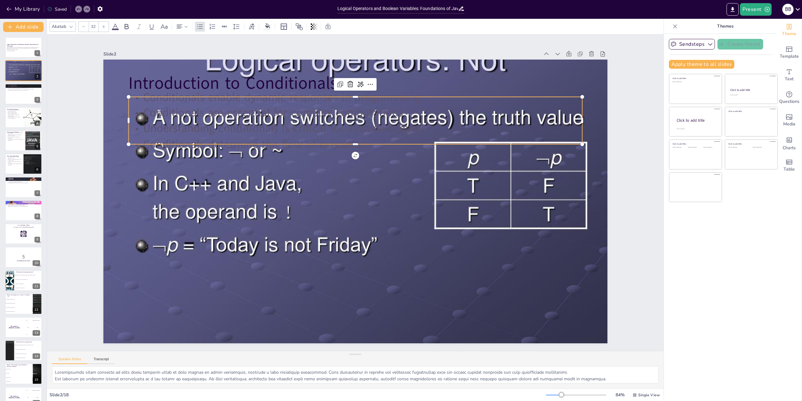
checkbox input "true"
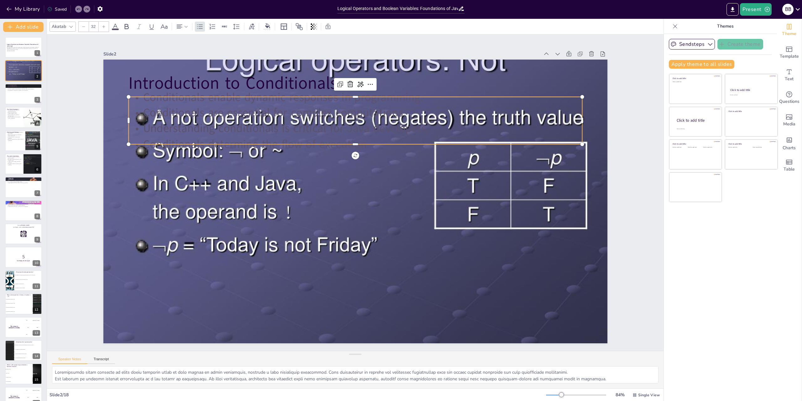
checkbox input "true"
click at [785, 269] on div "Theme Template Text Questions Media Charts Table" at bounding box center [789, 210] width 25 height 382
click at [673, 27] on icon at bounding box center [675, 26] width 4 height 4
checkbox input "true"
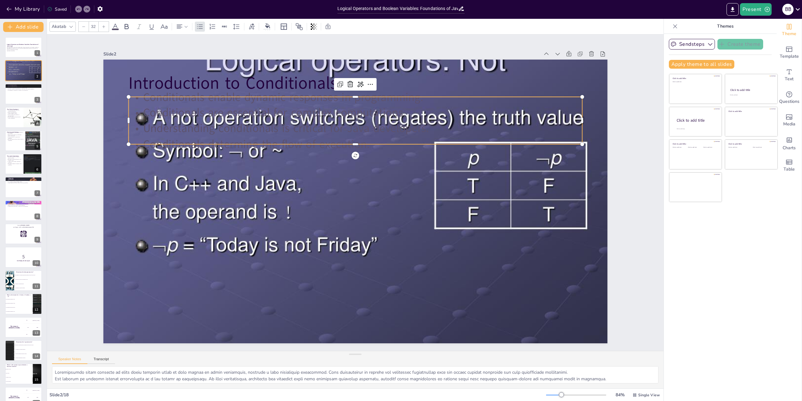
checkbox input "true"
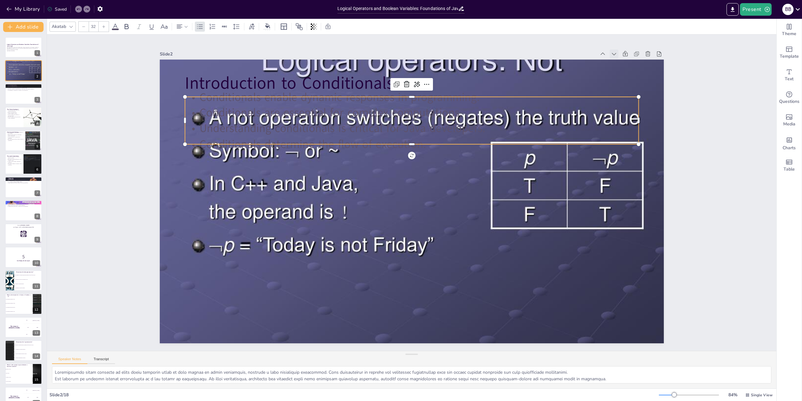
click at [624, 72] on icon at bounding box center [627, 75] width 7 height 7
checkbox input "true"
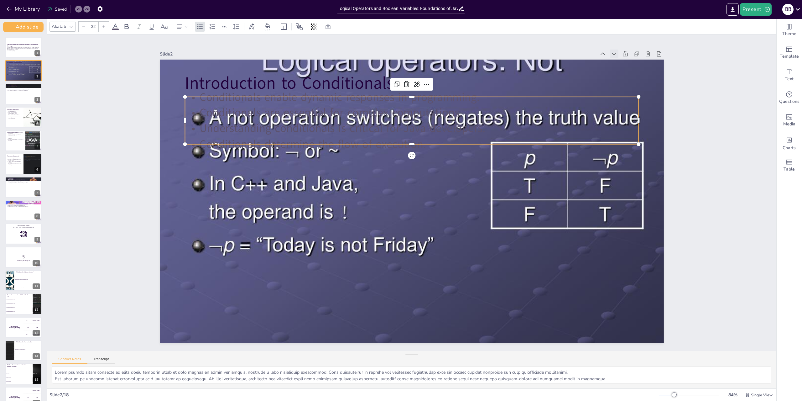
checkbox input "true"
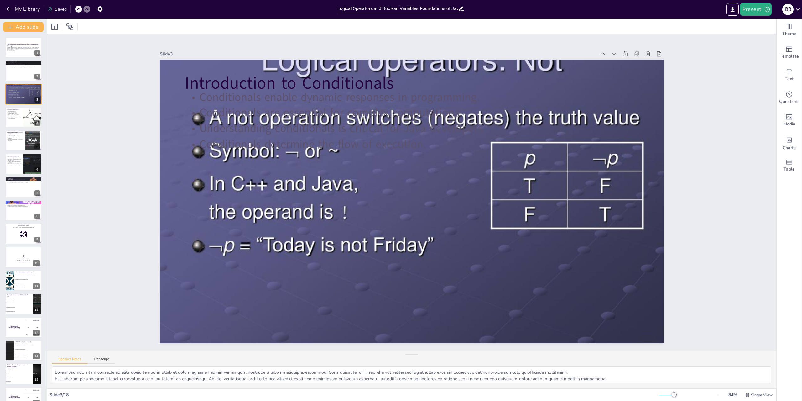
click at [624, 72] on icon at bounding box center [627, 75] width 7 height 7
checkbox input "true"
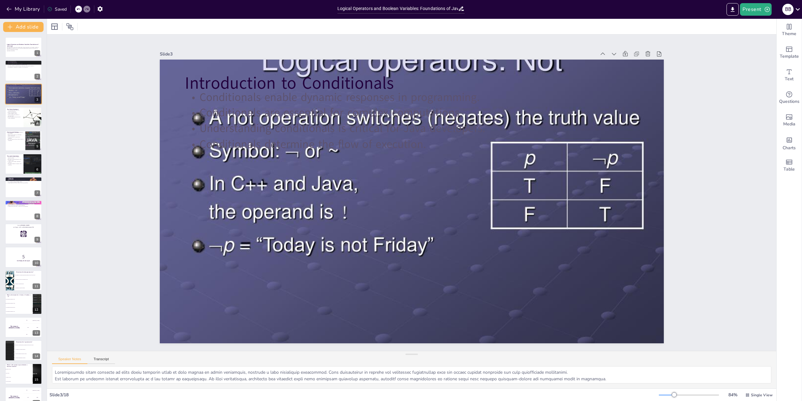
checkbox input "true"
click at [611, 53] on icon at bounding box center [614, 54] width 6 height 6
checkbox input "true"
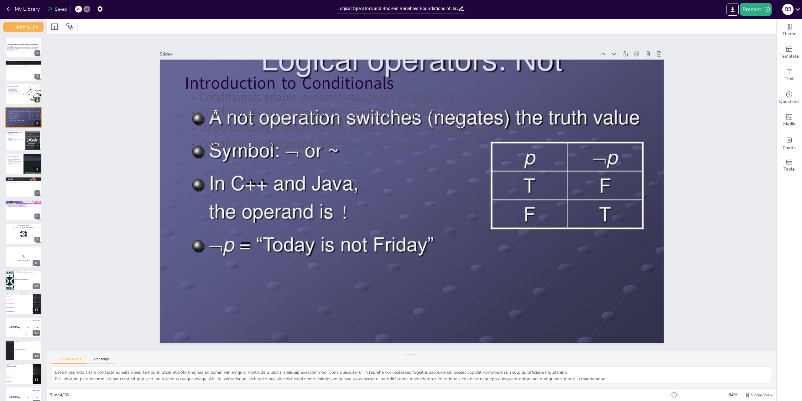
checkbox input "true"
click at [624, 72] on icon at bounding box center [627, 75] width 7 height 7
checkbox input "true"
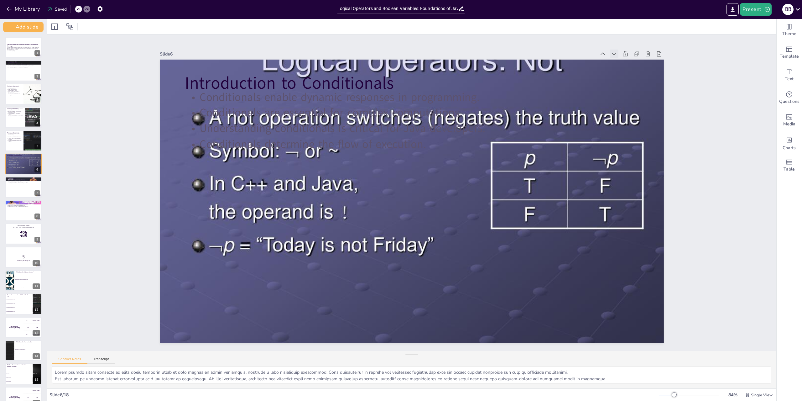
click at [624, 72] on icon at bounding box center [627, 75] width 7 height 7
click at [611, 53] on icon at bounding box center [614, 54] width 6 height 6
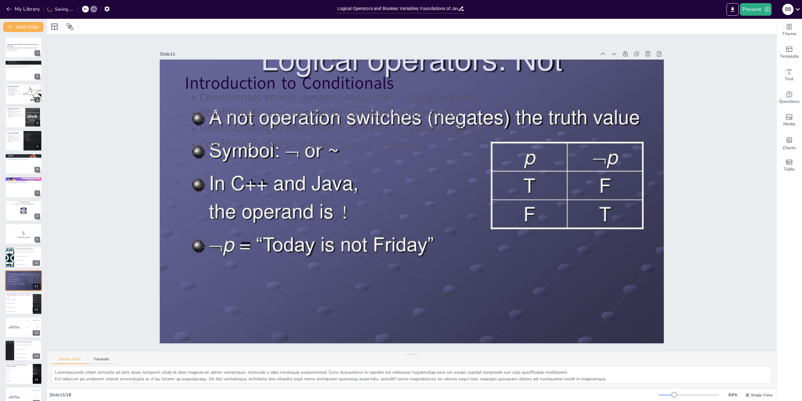
click at [624, 72] on icon at bounding box center [627, 75] width 7 height 7
click at [651, 221] on icon at bounding box center [655, 225] width 9 height 9
click at [611, 53] on icon at bounding box center [614, 54] width 6 height 6
click at [624, 72] on icon at bounding box center [627, 75] width 7 height 7
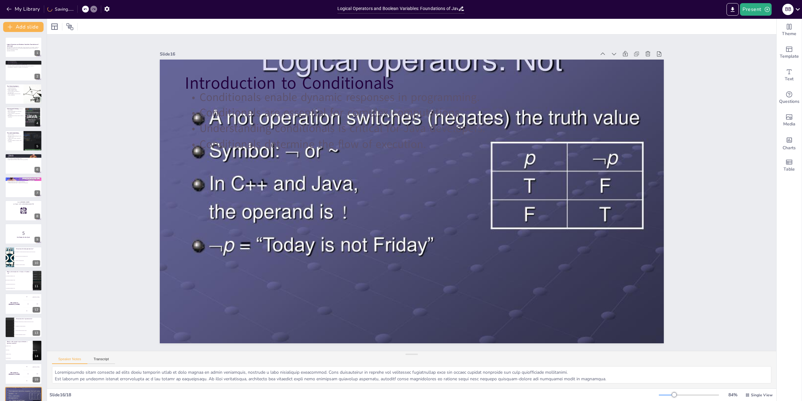
click at [624, 72] on icon at bounding box center [627, 75] width 7 height 7
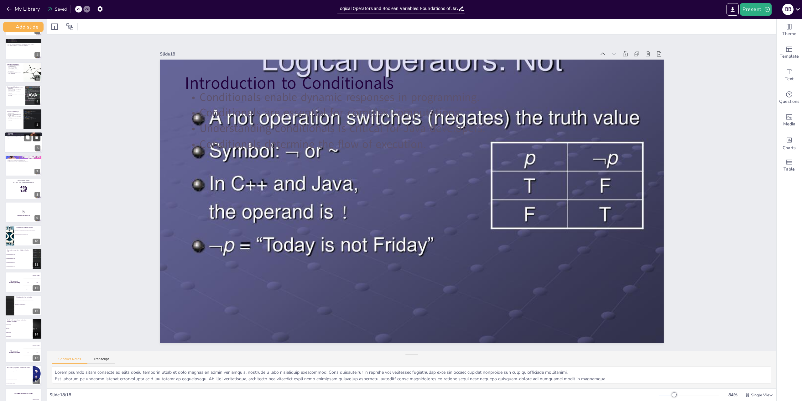
scroll to position [58, 0]
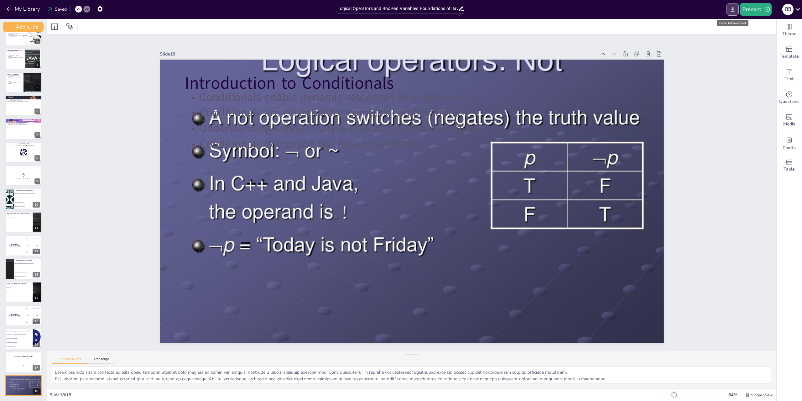
click at [734, 10] on icon "Export to PowerPoint" at bounding box center [733, 9] width 4 height 5
click at [8, 12] on icon "button" at bounding box center [9, 9] width 6 height 6
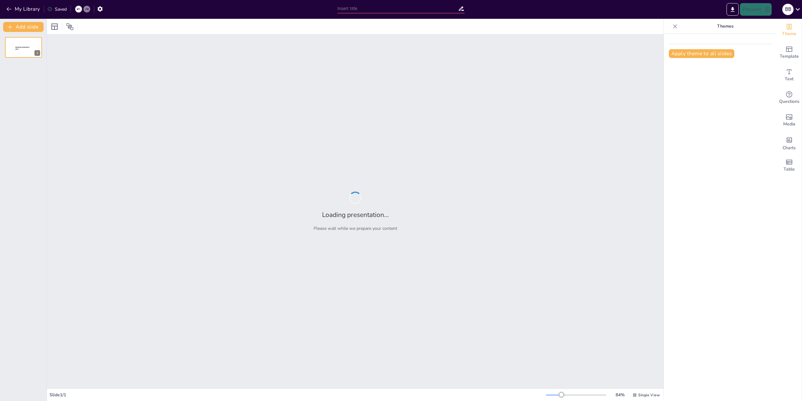
type input "Understanding Conditionals in [GEOGRAPHIC_DATA]: A Guide to Logic and Decision-…"
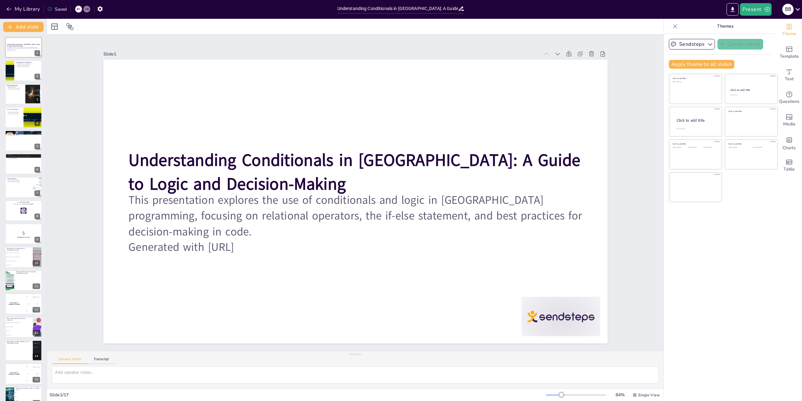
checkbox input "true"
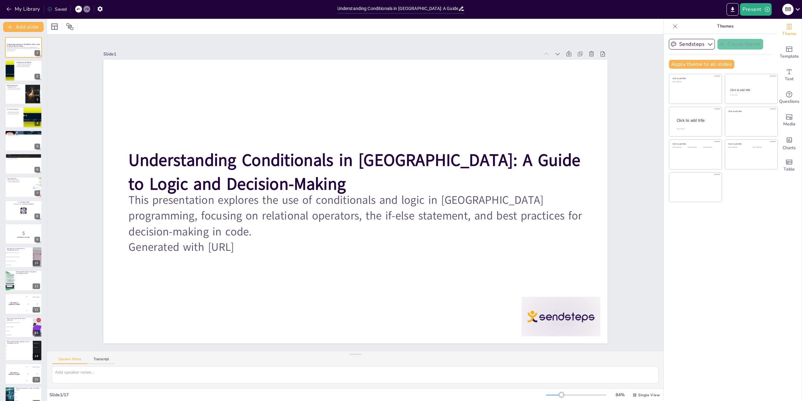
checkbox input "true"
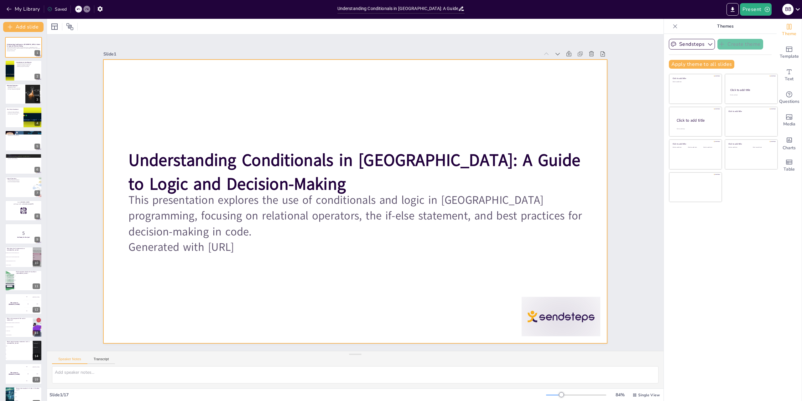
checkbox input "true"
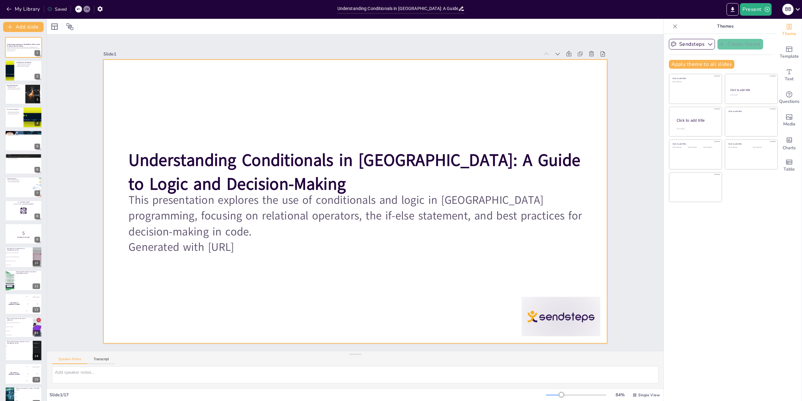
checkbox input "true"
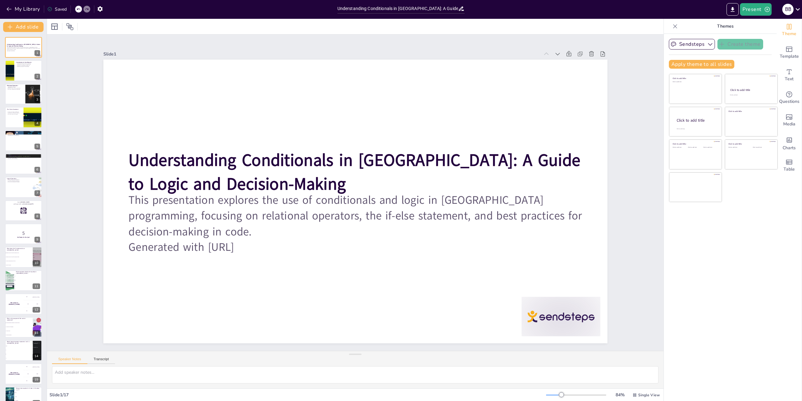
checkbox input "true"
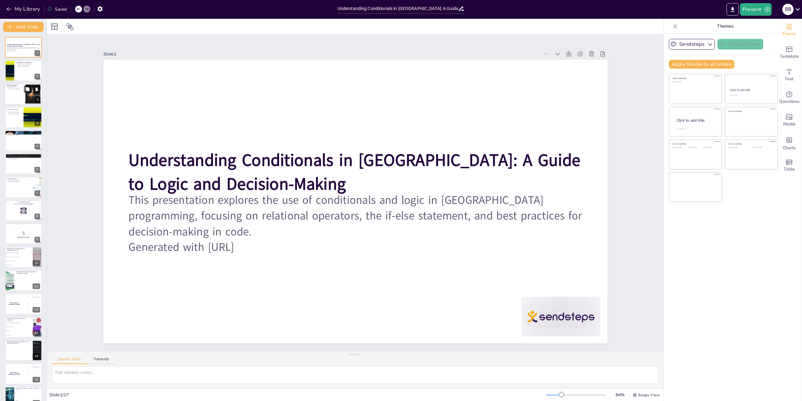
checkbox input "true"
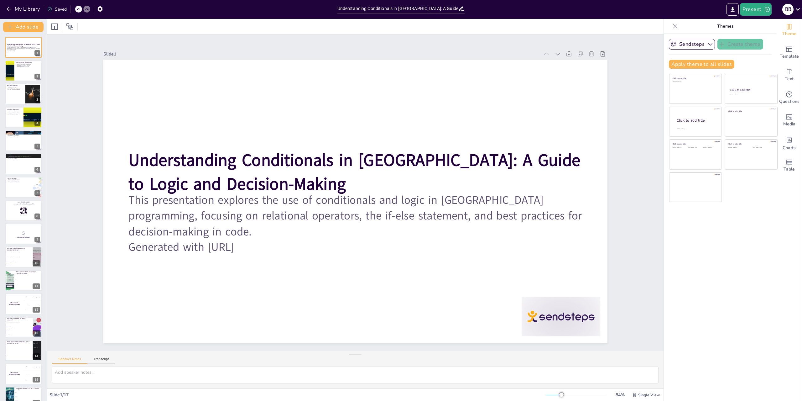
checkbox input "true"
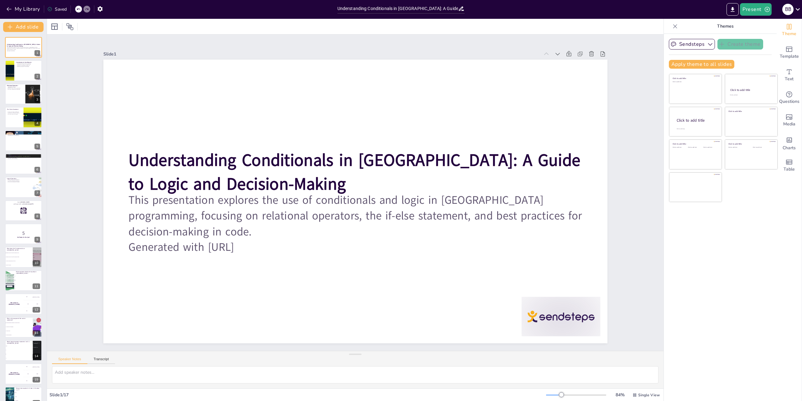
checkbox input "true"
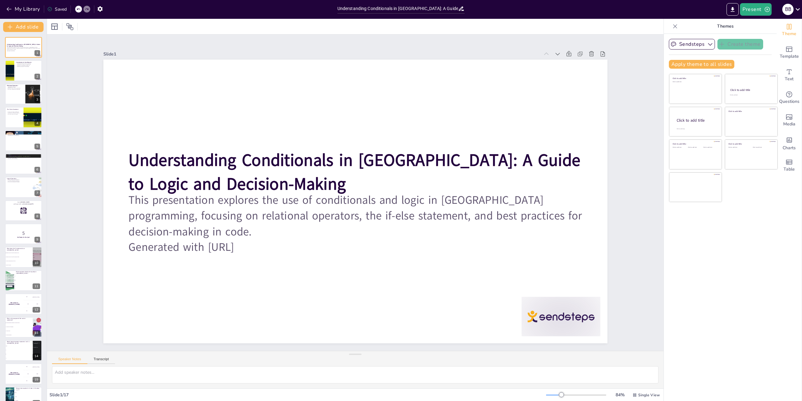
checkbox input "true"
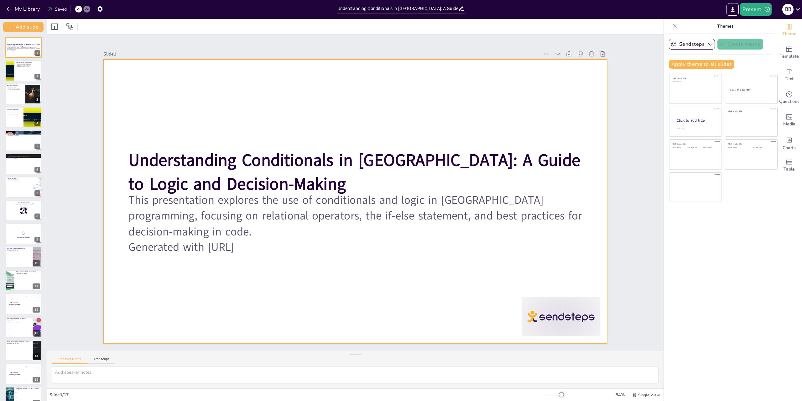
checkbox input "true"
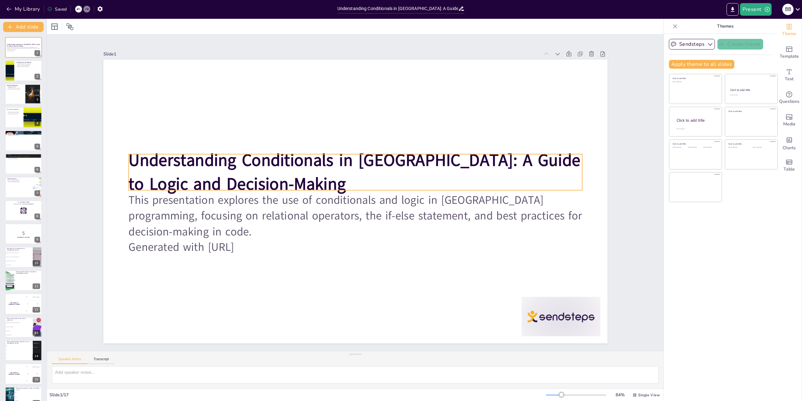
checkbox input "true"
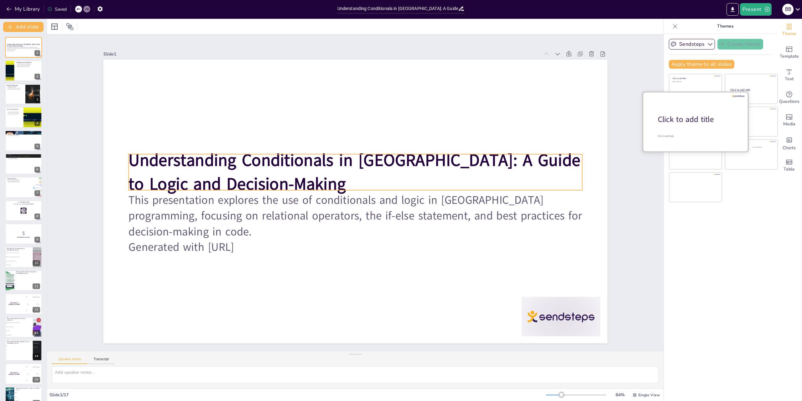
checkbox input "true"
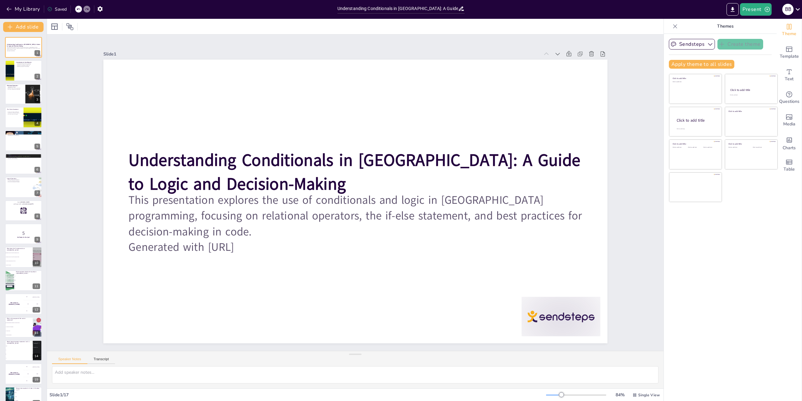
checkbox input "true"
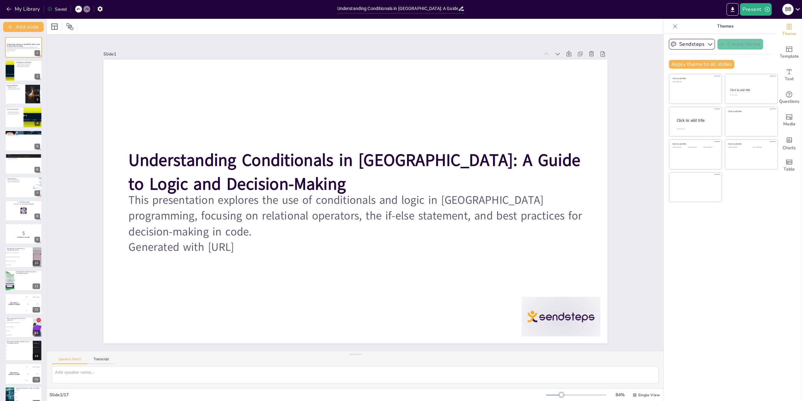
checkbox input "true"
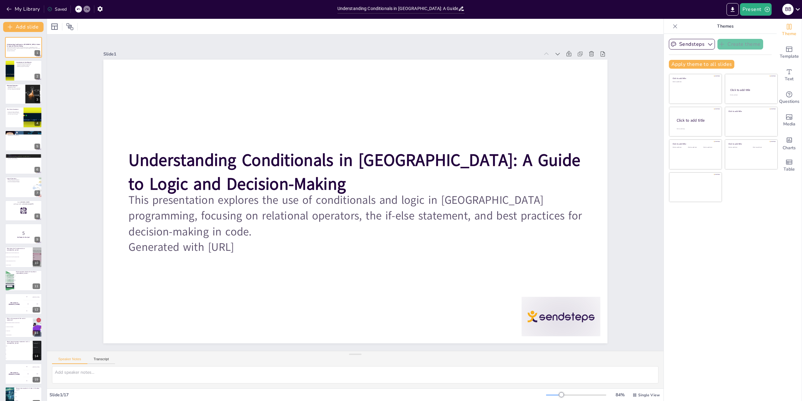
checkbox input "true"
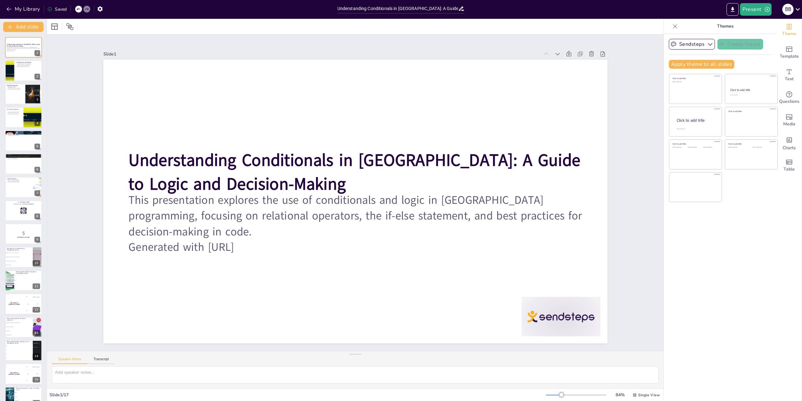
checkbox input "true"
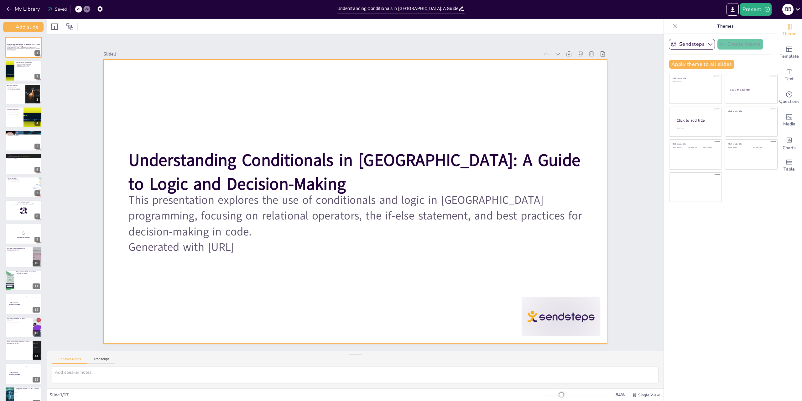
checkbox input "true"
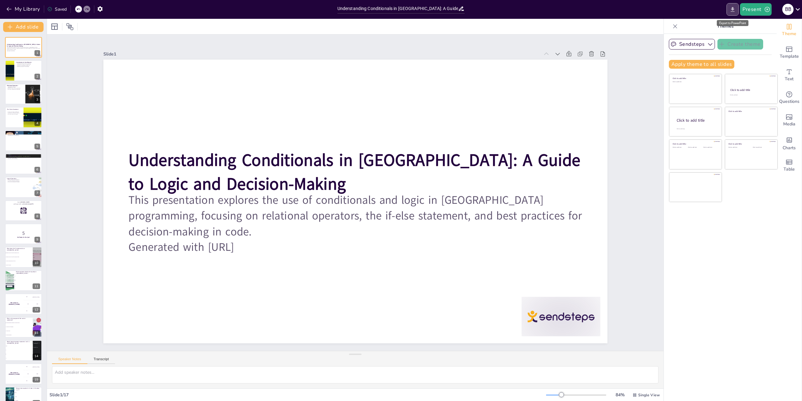
click at [731, 6] on icon "Export to PowerPoint" at bounding box center [733, 9] width 7 height 7
checkbox input "true"
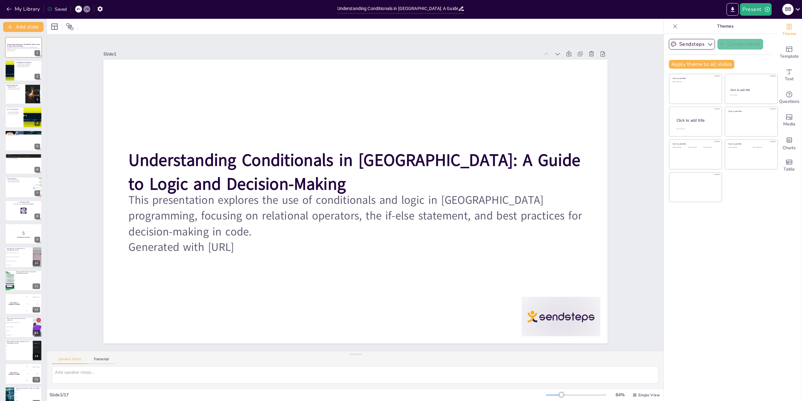
checkbox input "true"
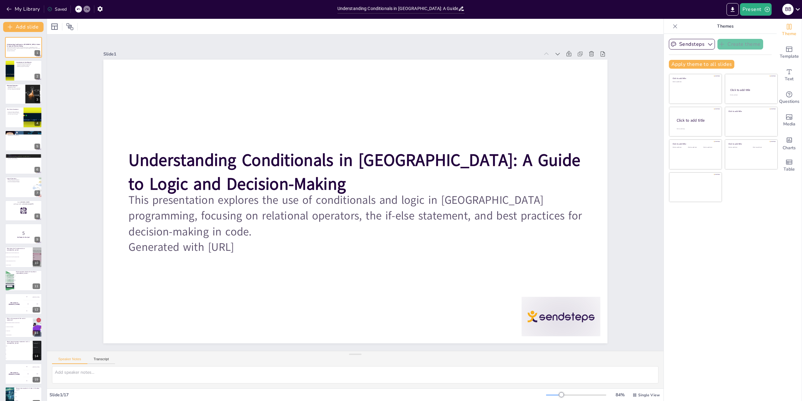
checkbox input "true"
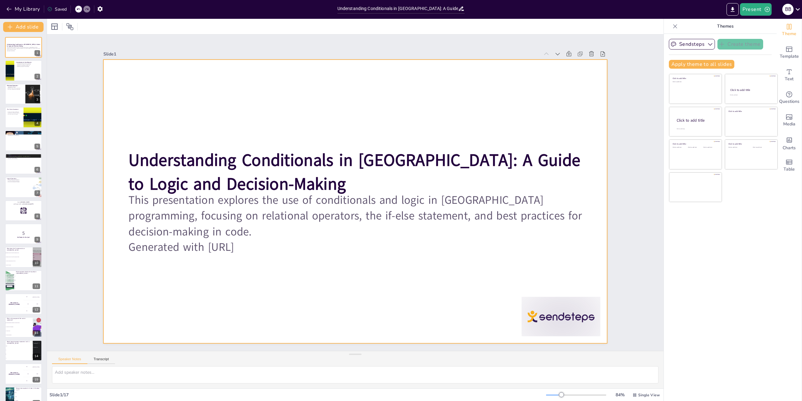
checkbox input "true"
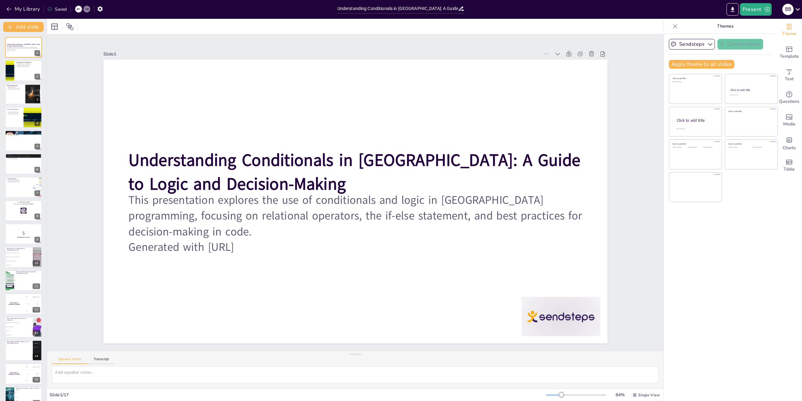
checkbox input "true"
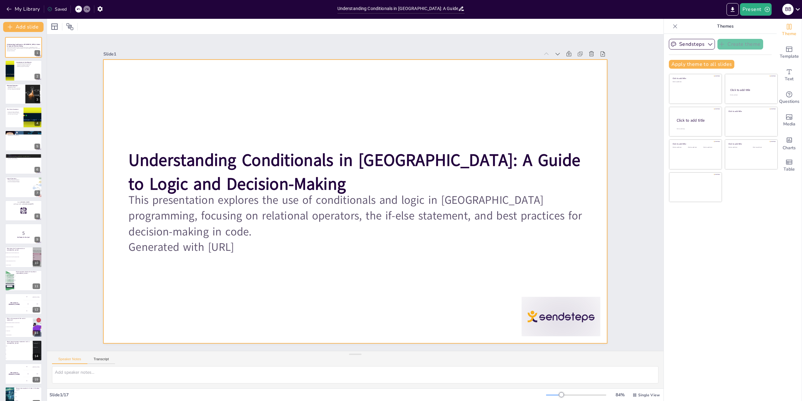
checkbox input "true"
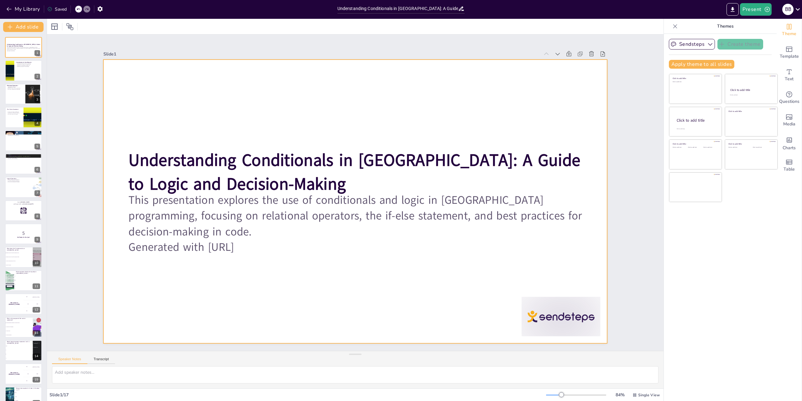
checkbox input "true"
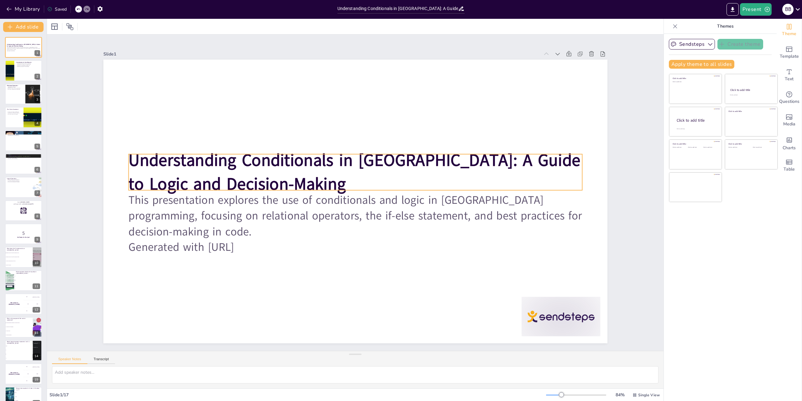
checkbox input "true"
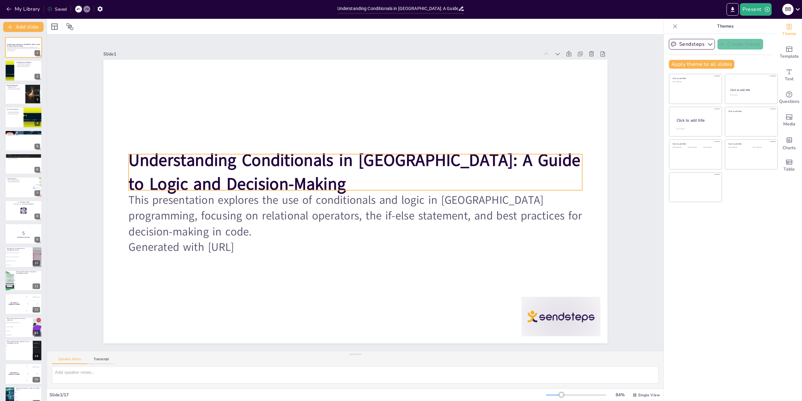
checkbox input "true"
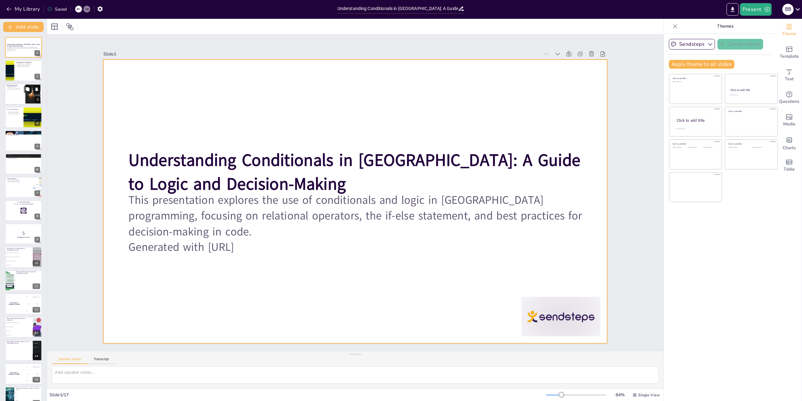
checkbox input "true"
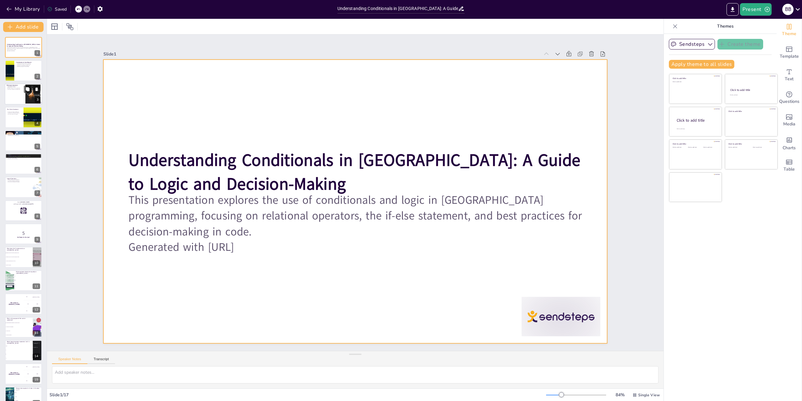
checkbox input "true"
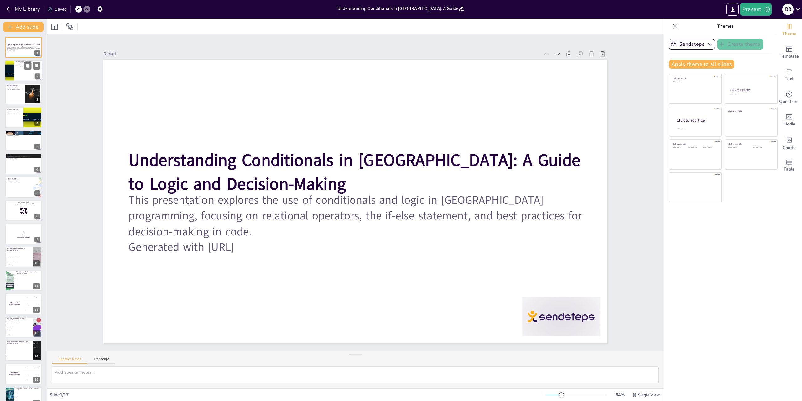
checkbox input "true"
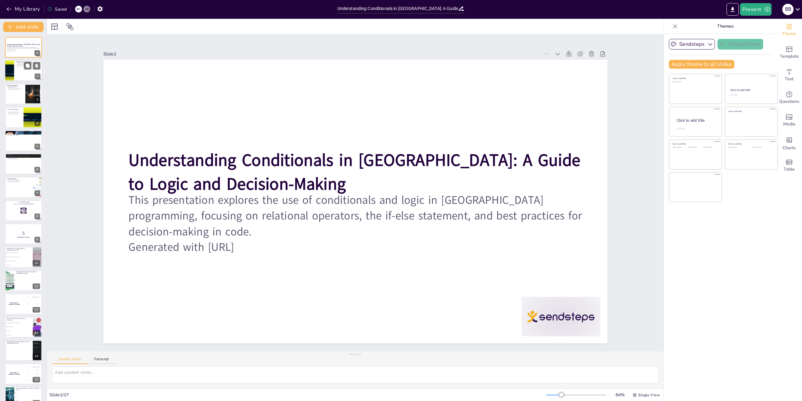
checkbox input "true"
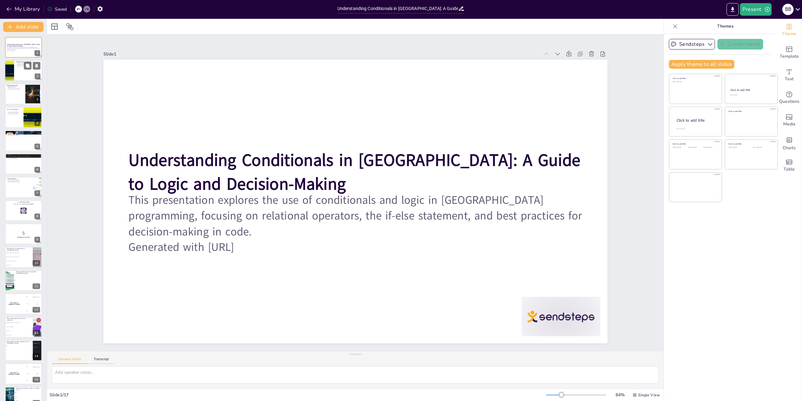
click at [10, 72] on div at bounding box center [9, 70] width 44 height 21
type textarea "Conditionals are fundamental for creating applications that respond to user inp…"
checkbox input "true"
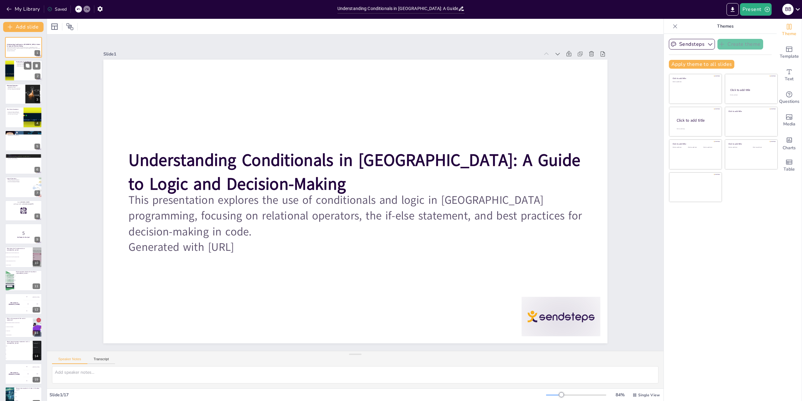
checkbox input "true"
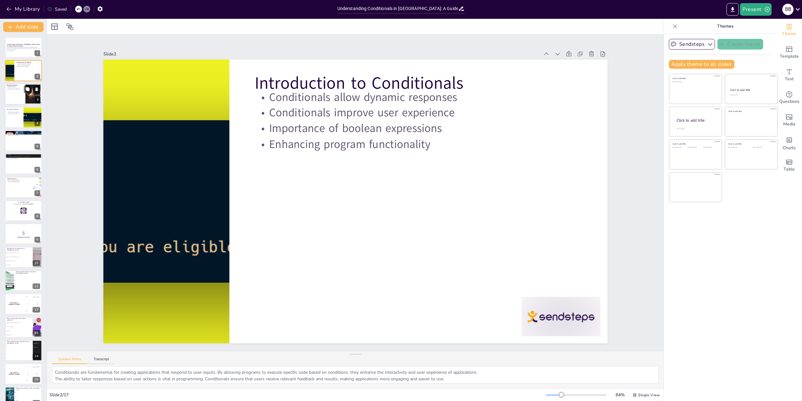
checkbox input "true"
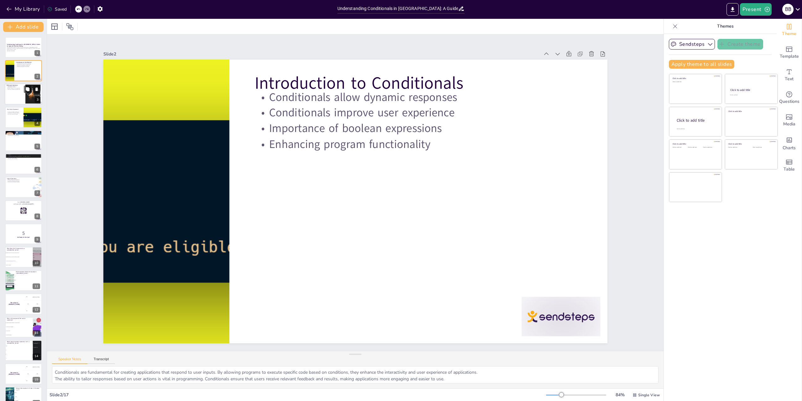
checkbox input "true"
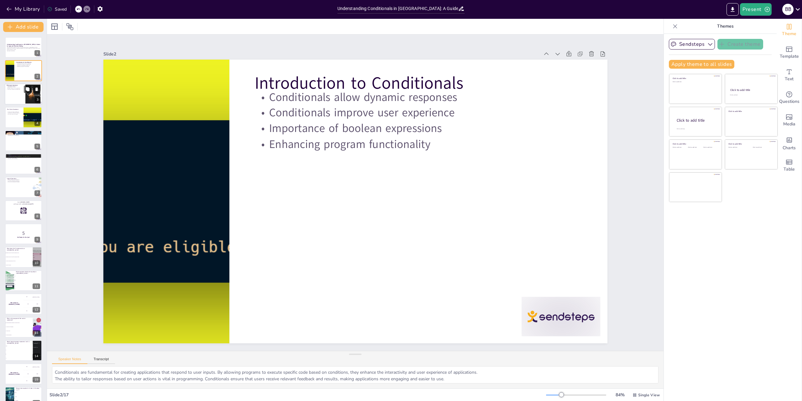
checkbox input "true"
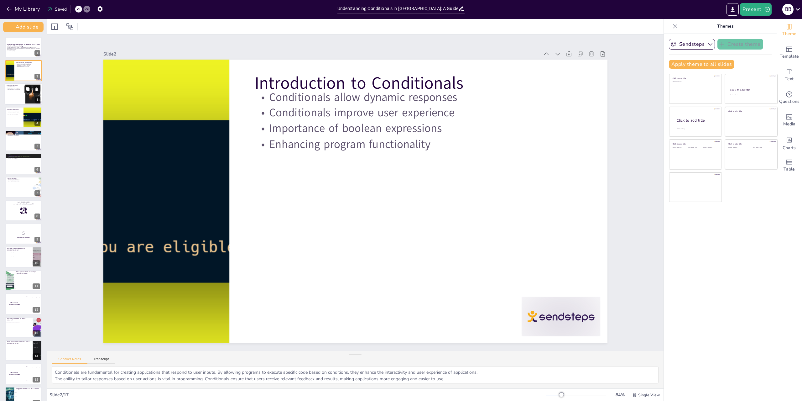
checkbox input "true"
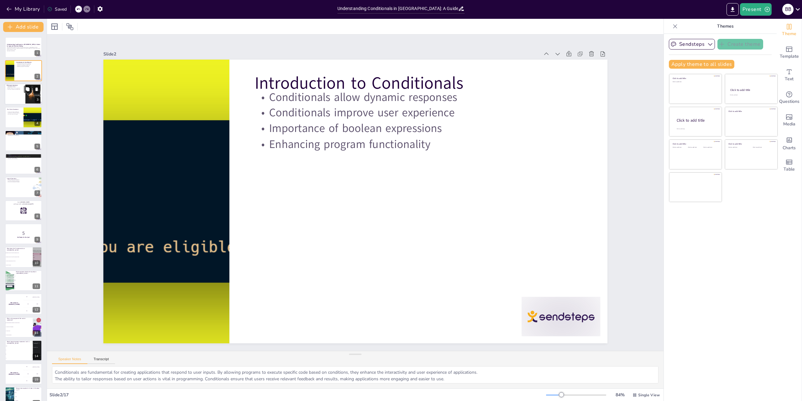
click at [18, 96] on div at bounding box center [24, 93] width 38 height 21
type textarea "Knowing the six relational operators is fundamental for any Java programmer. Th…"
checkbox input "true"
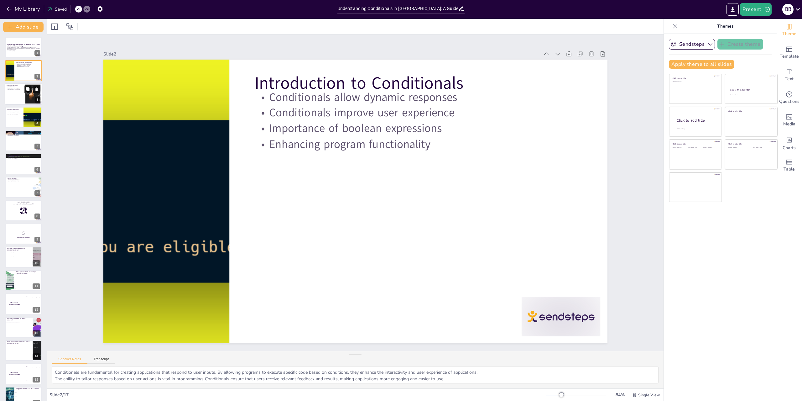
checkbox input "true"
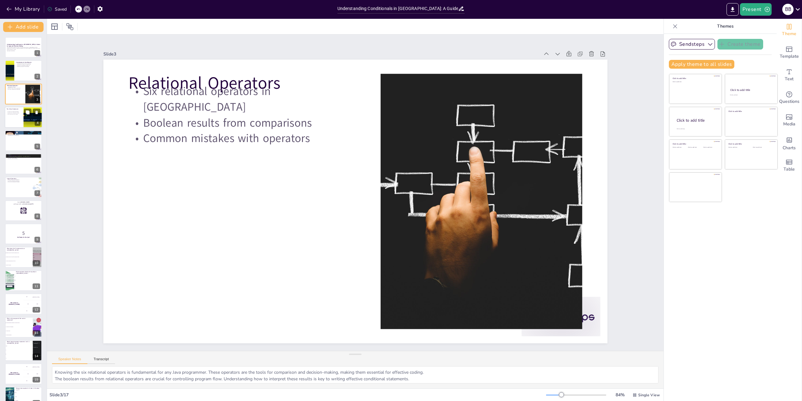
checkbox input "true"
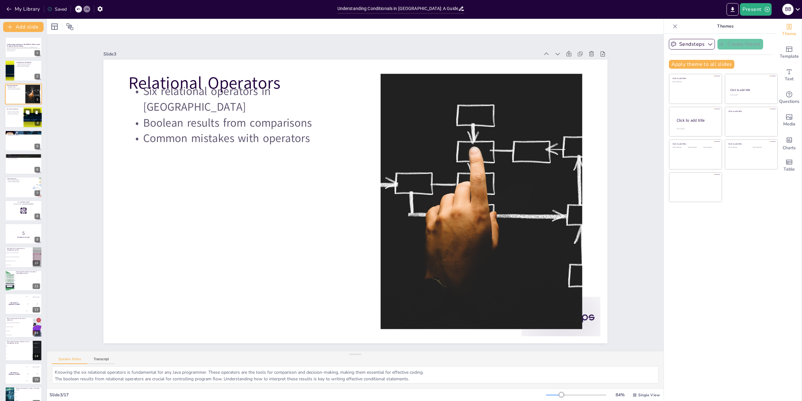
checkbox input "true"
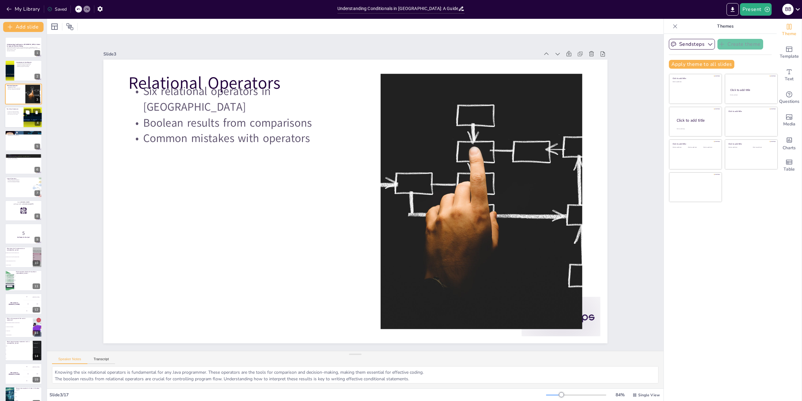
click at [18, 125] on div at bounding box center [24, 117] width 38 height 21
type textarea "Understanding the structure of if-else statements is vital for writing clear an…"
checkbox input "true"
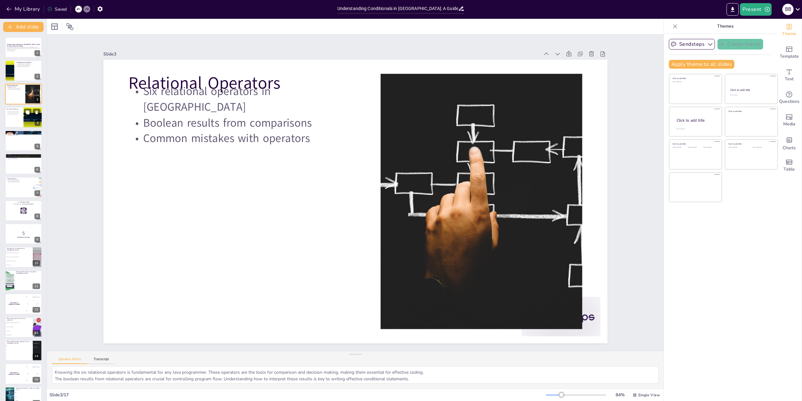
checkbox input "true"
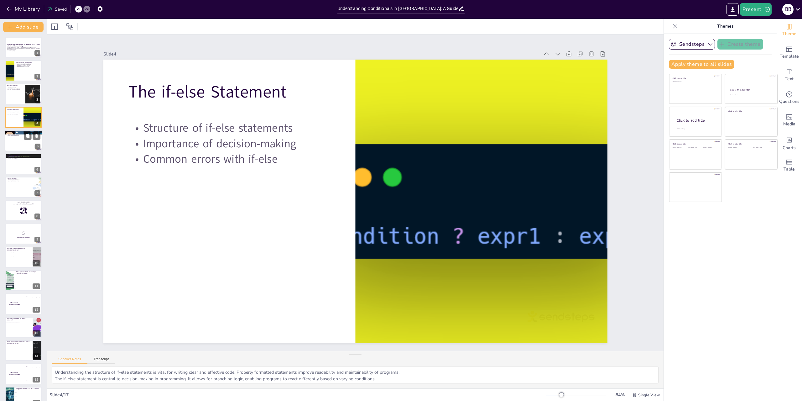
checkbox input "true"
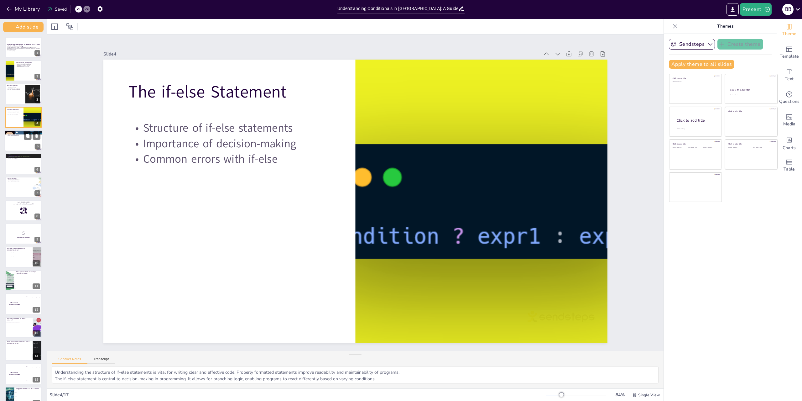
checkbox input "true"
click at [16, 139] on div at bounding box center [24, 140] width 38 height 21
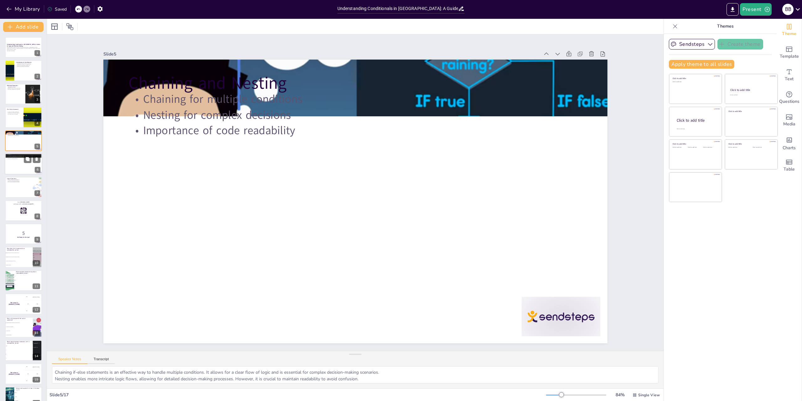
click at [18, 165] on div at bounding box center [24, 163] width 38 height 21
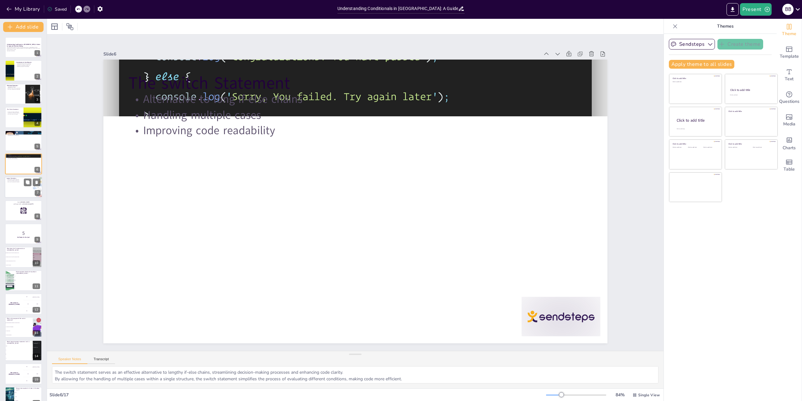
click at [18, 181] on p "Combining boolean expressions" at bounding box center [19, 180] width 24 height 1
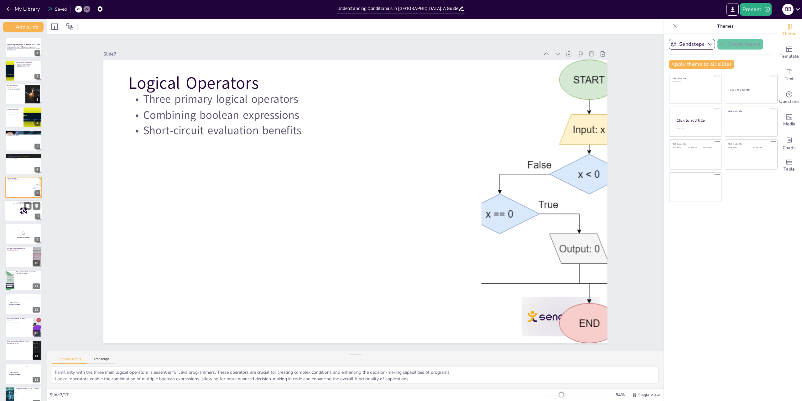
click at [20, 208] on icon at bounding box center [23, 210] width 7 height 7
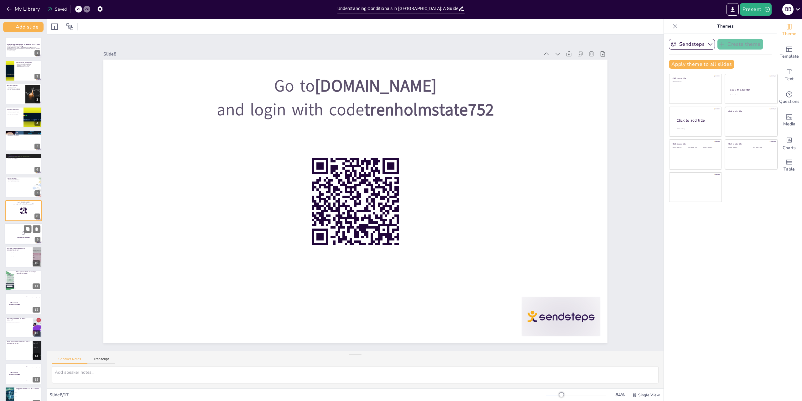
click at [14, 238] on p "Get Ready for the Quiz!" at bounding box center [24, 237] width 34 height 2
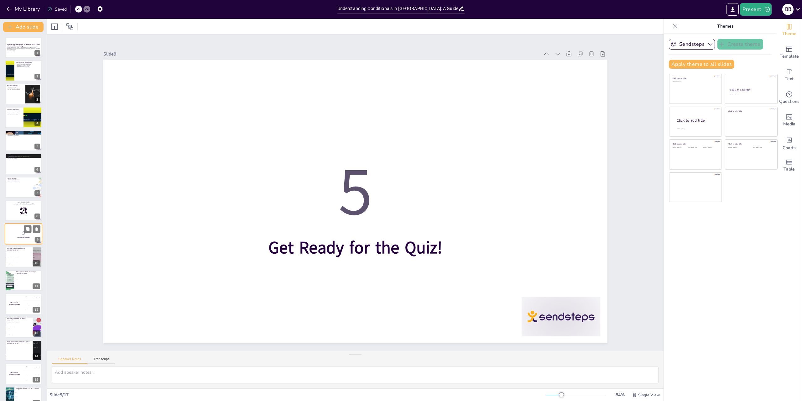
scroll to position [18, 0]
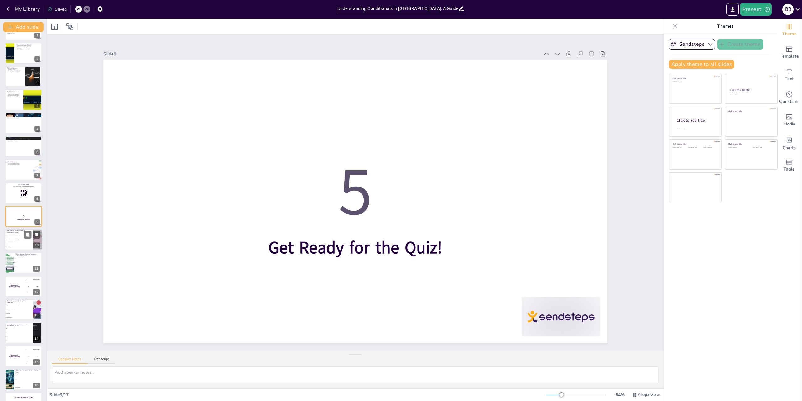
click at [15, 246] on li "None of the above" at bounding box center [19, 247] width 28 height 4
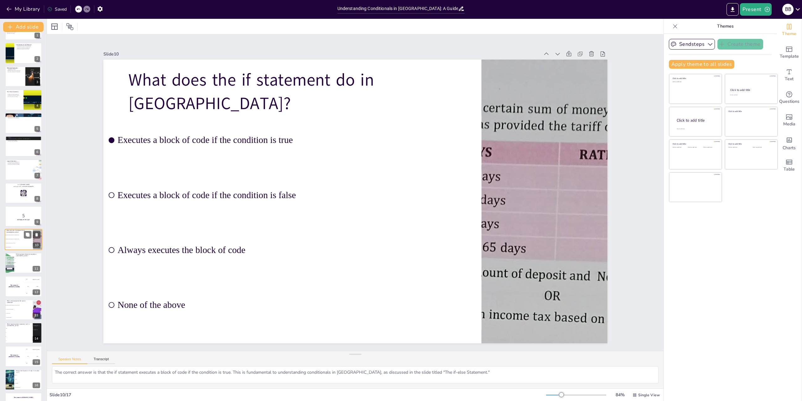
scroll to position [35, 0]
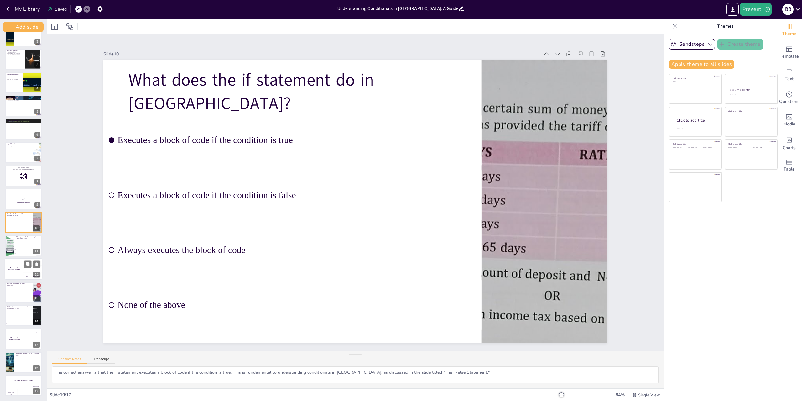
click at [13, 266] on div "The winner is [PERSON_NAME]" at bounding box center [14, 268] width 19 height 21
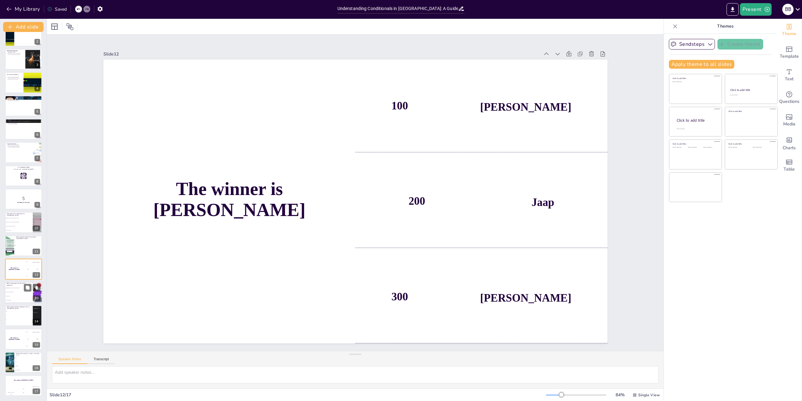
click at [18, 295] on li "To create loops" at bounding box center [19, 296] width 28 height 4
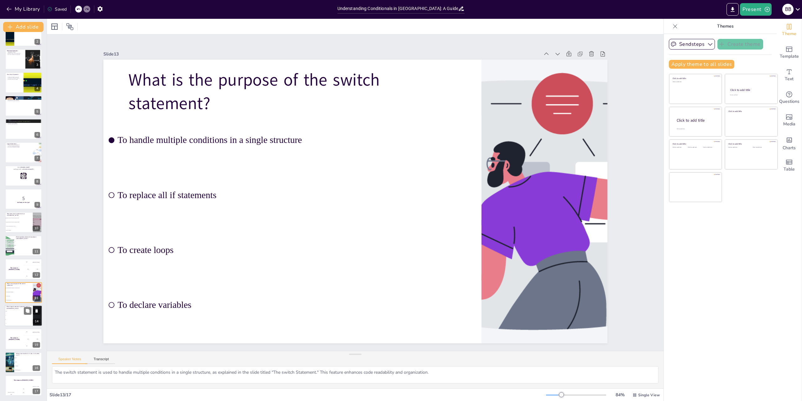
click at [21, 311] on span "&&" at bounding box center [19, 311] width 27 height 1
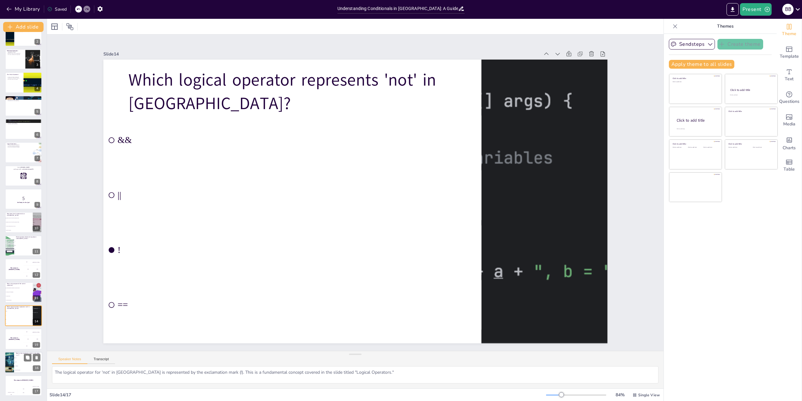
click at [18, 359] on li "True" at bounding box center [28, 358] width 28 height 4
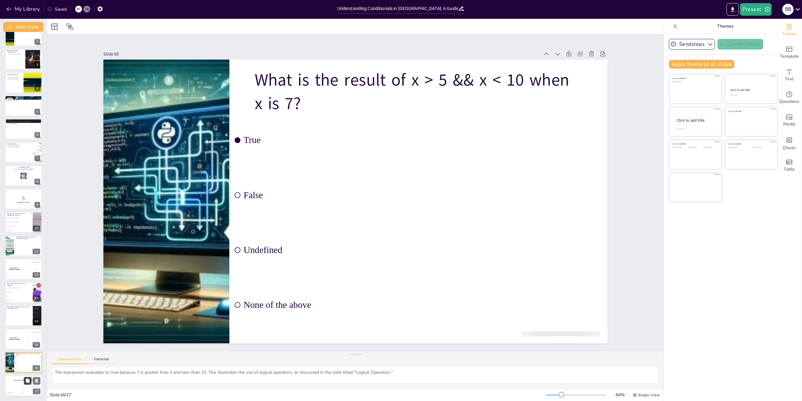
click at [26, 378] on button at bounding box center [28, 381] width 8 height 8
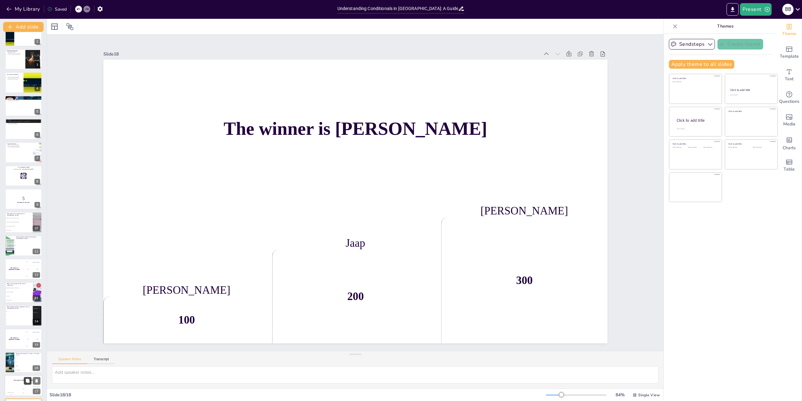
scroll to position [58, 0]
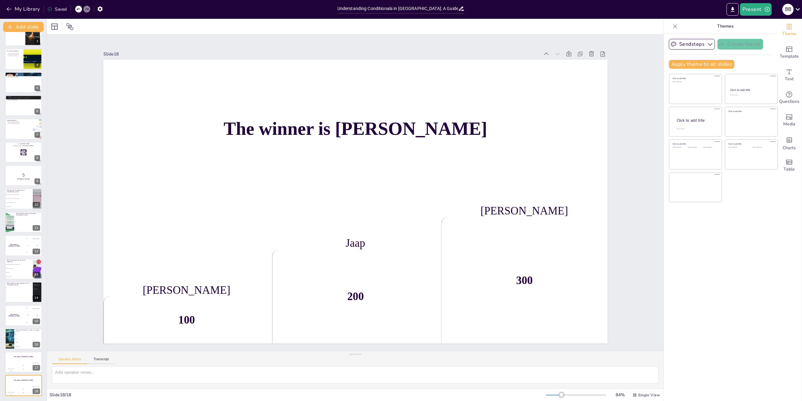
click at [636, 75] on div "Slide 1 Understanding Conditionals in [GEOGRAPHIC_DATA]: A Guide to Logic and D…" at bounding box center [355, 192] width 617 height 316
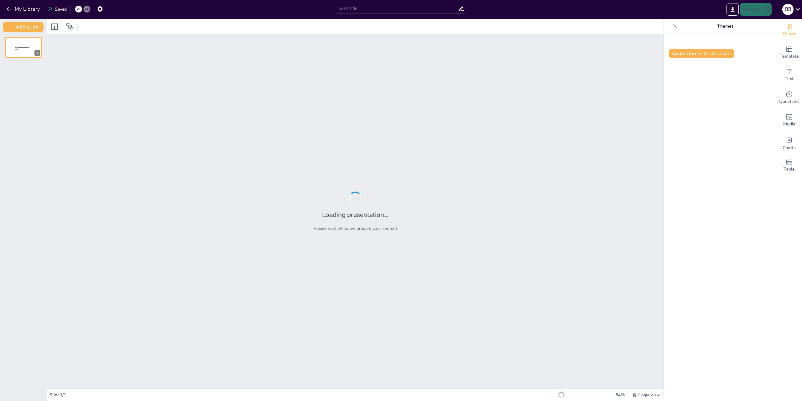
type input "Understanding Conditionals and Logic in [GEOGRAPHIC_DATA]"
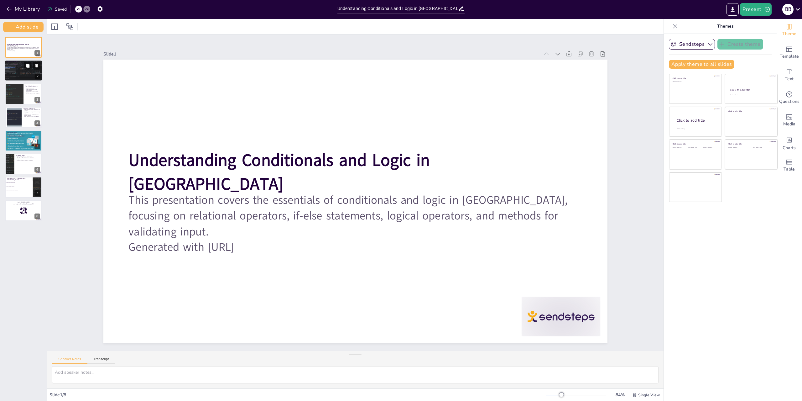
checkbox input "true"
click at [17, 64] on p "Using relational operators correctly prevents logical errors." at bounding box center [24, 64] width 34 height 1
type textarea "Relational operators form the backbone of decision-making in programming. They …"
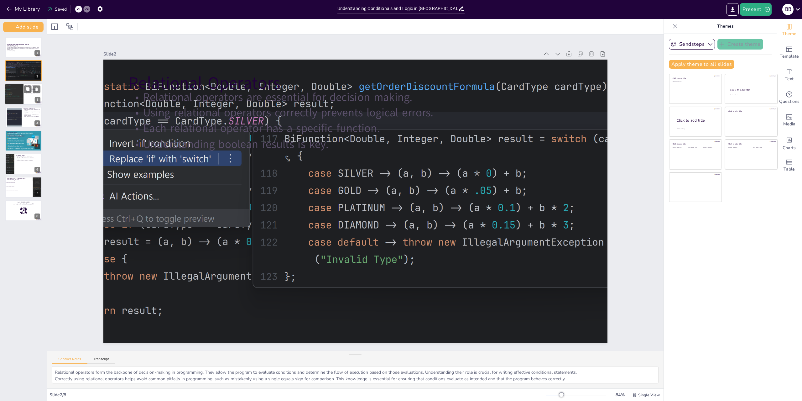
checkbox input "true"
click at [16, 97] on div at bounding box center [14, 93] width 30 height 21
type textarea "The if statement is a fundamental control structure that allows code to react d…"
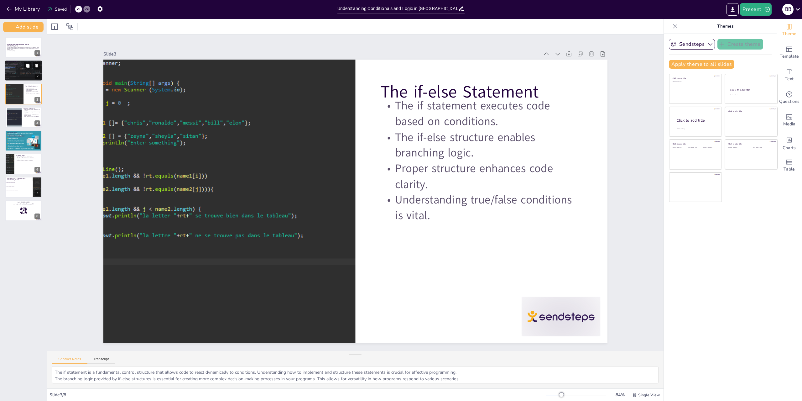
checkbox input "true"
click at [21, 80] on div at bounding box center [23, 70] width 49 height 21
type textarea "Relational operators form the backbone of decision-making in programming. They …"
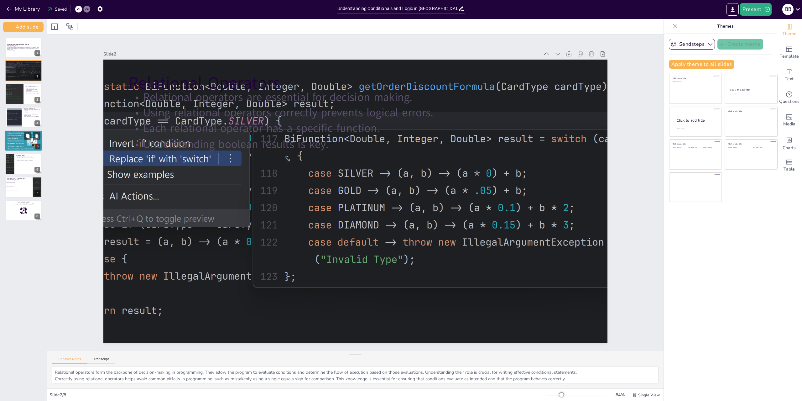
checkbox input "true"
click at [26, 144] on div at bounding box center [24, 141] width 38 height 28
type textarea "Logical operators play a vital role in simplifying complex conditional checks. …"
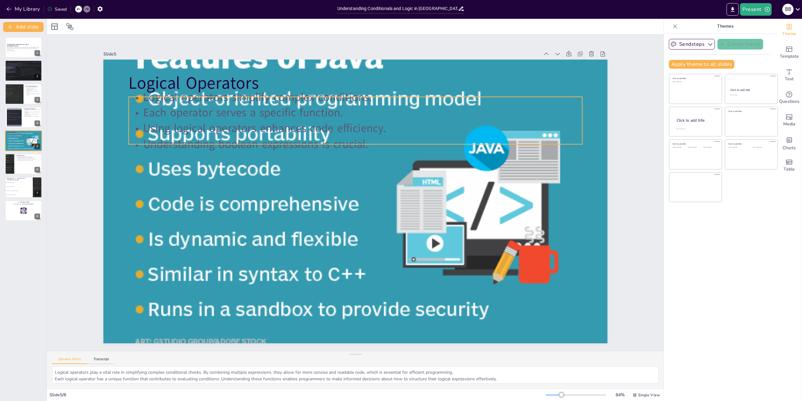
checkbox input "true"
type input "32"
click at [166, 130] on p "Using logical operators enhances code efficiency." at bounding box center [355, 128] width 454 height 16
checkbox input "true"
click at [28, 165] on div at bounding box center [24, 163] width 38 height 21
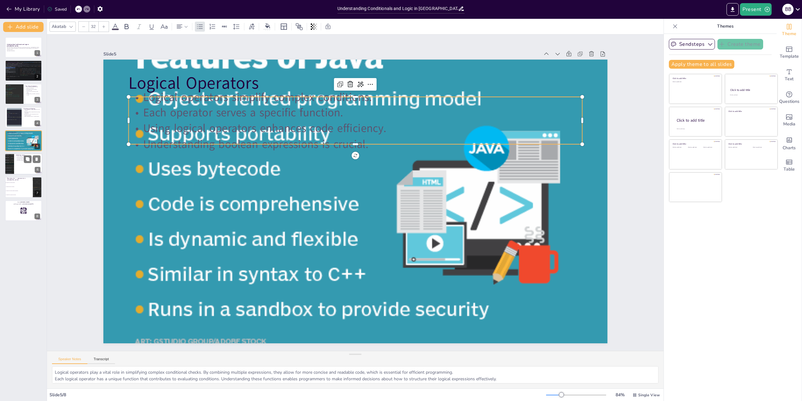
type textarea "Validating user input is a critical step in programming that helps prevent runt…"
checkbox input "true"
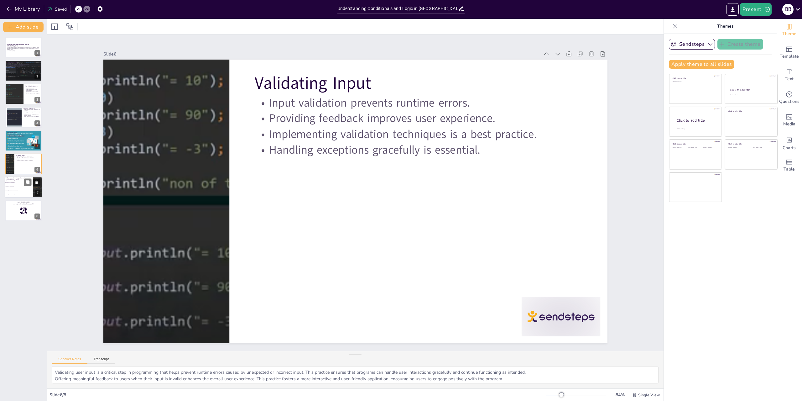
checkbox input "true"
click at [17, 191] on li "It checks if one value is greater than another." at bounding box center [19, 191] width 28 height 4
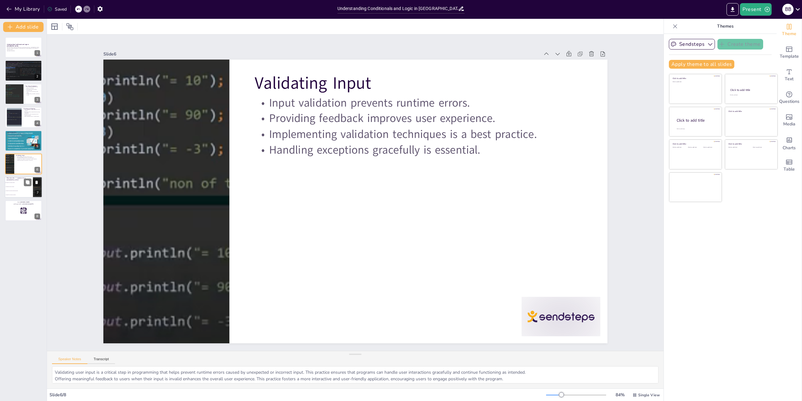
type textarea "The '==' operator checks if two values are equal, returning true if they are an…"
checkbox input "true"
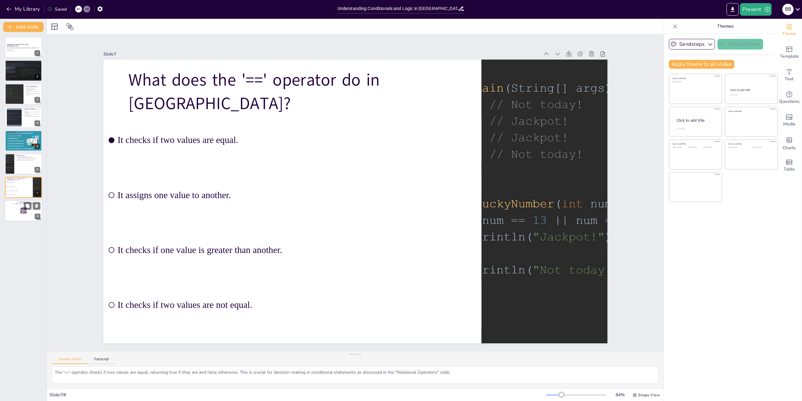
checkbox input "true"
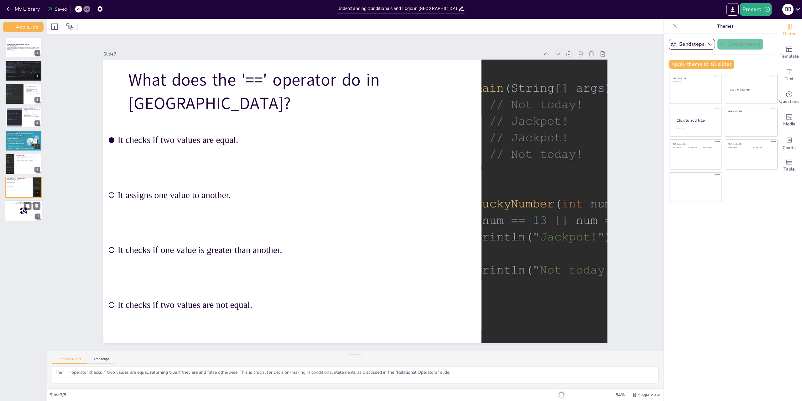
checkbox input "true"
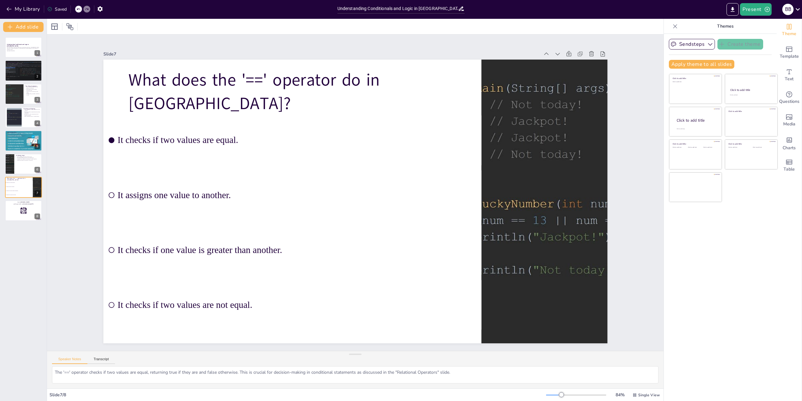
checkbox input "true"
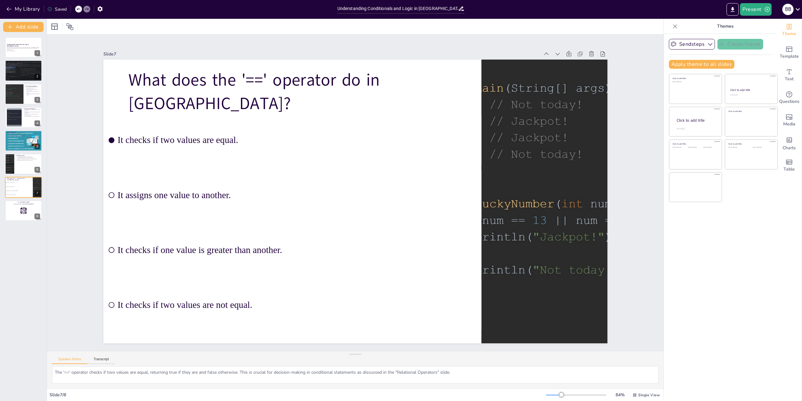
checkbox input "true"
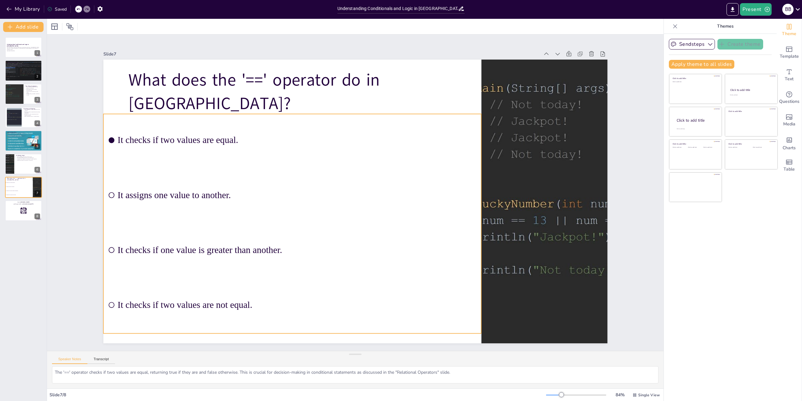
checkbox input "true"
click at [267, 153] on li "It checks if two values are equal." at bounding box center [298, 134] width 382 height 92
checkbox input "true"
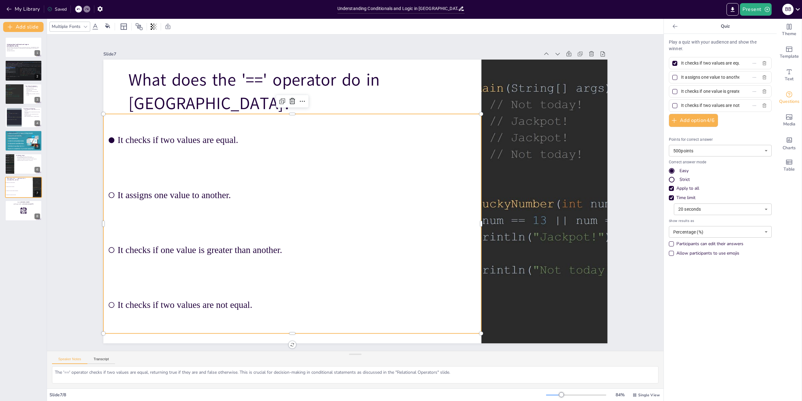
checkbox input "true"
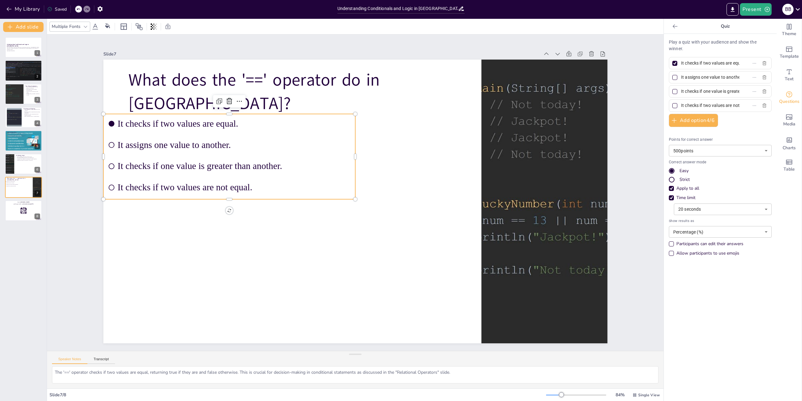
checkbox input "true"
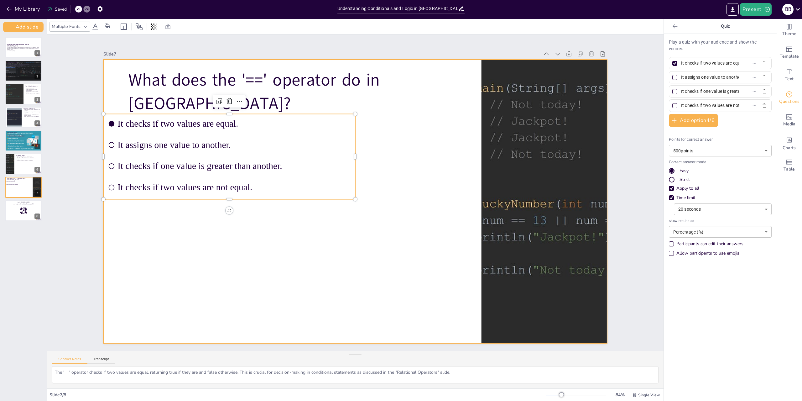
checkbox input "true"
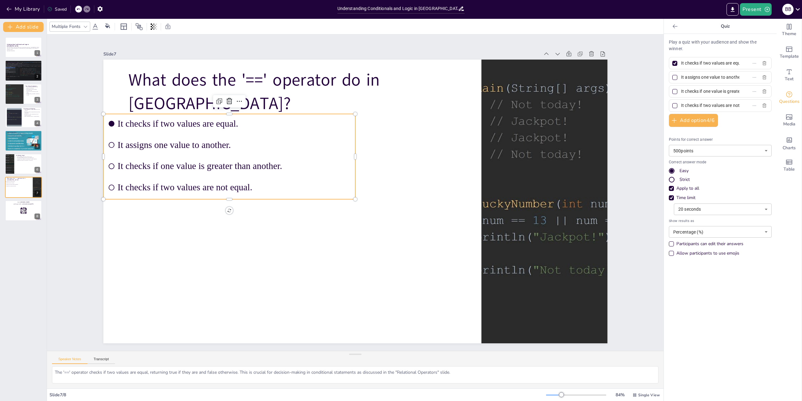
checkbox input "true"
